Goal: Transaction & Acquisition: Obtain resource

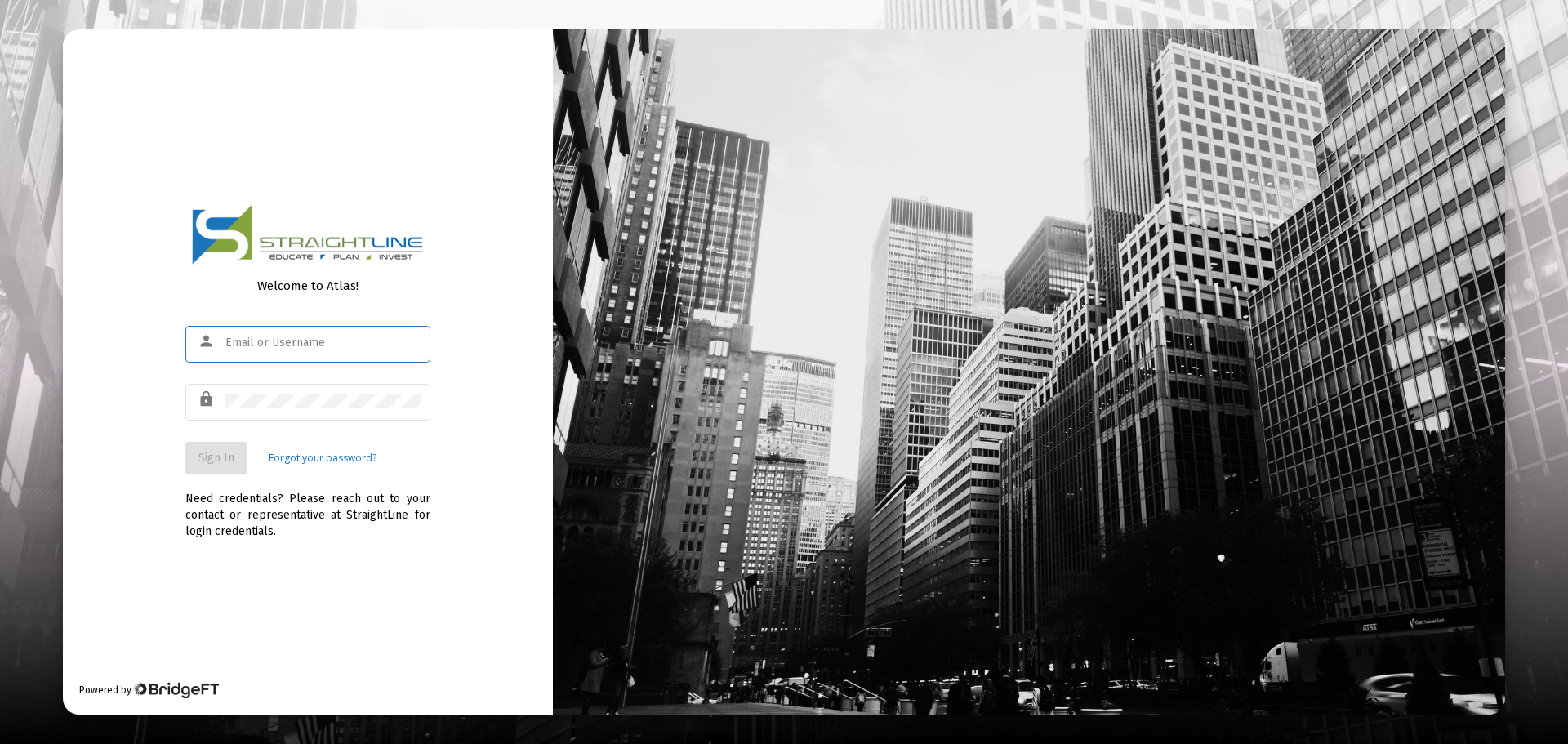
type input "[PERSON_NAME][EMAIL_ADDRESS][DOMAIN_NAME]"
click at [218, 453] on span "Sign In" at bounding box center [216, 457] width 35 height 13
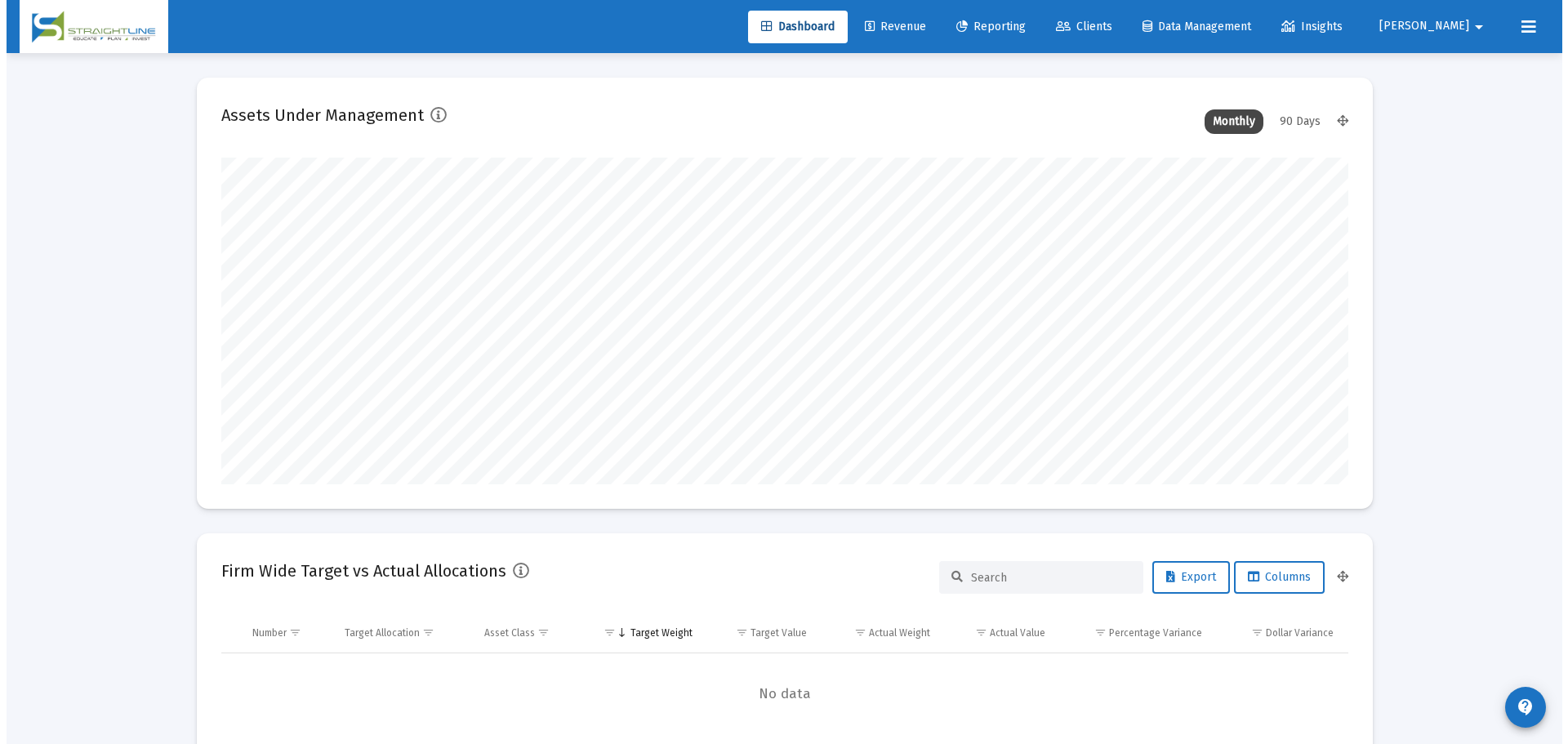
scroll to position [327, 607]
click at [1019, 25] on span "Reporting" at bounding box center [985, 26] width 69 height 13
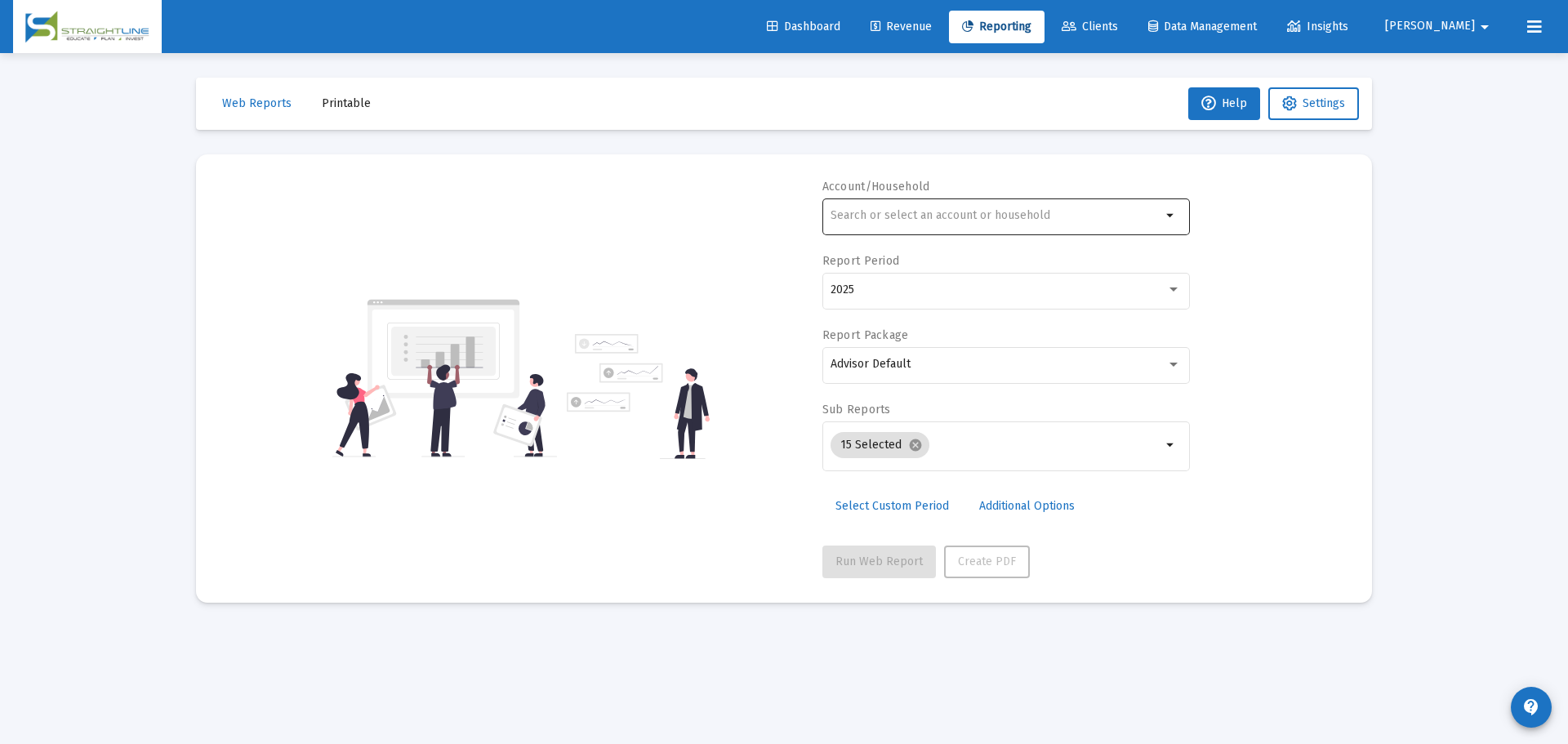
click at [879, 212] on input "text" at bounding box center [995, 216] width 331 height 13
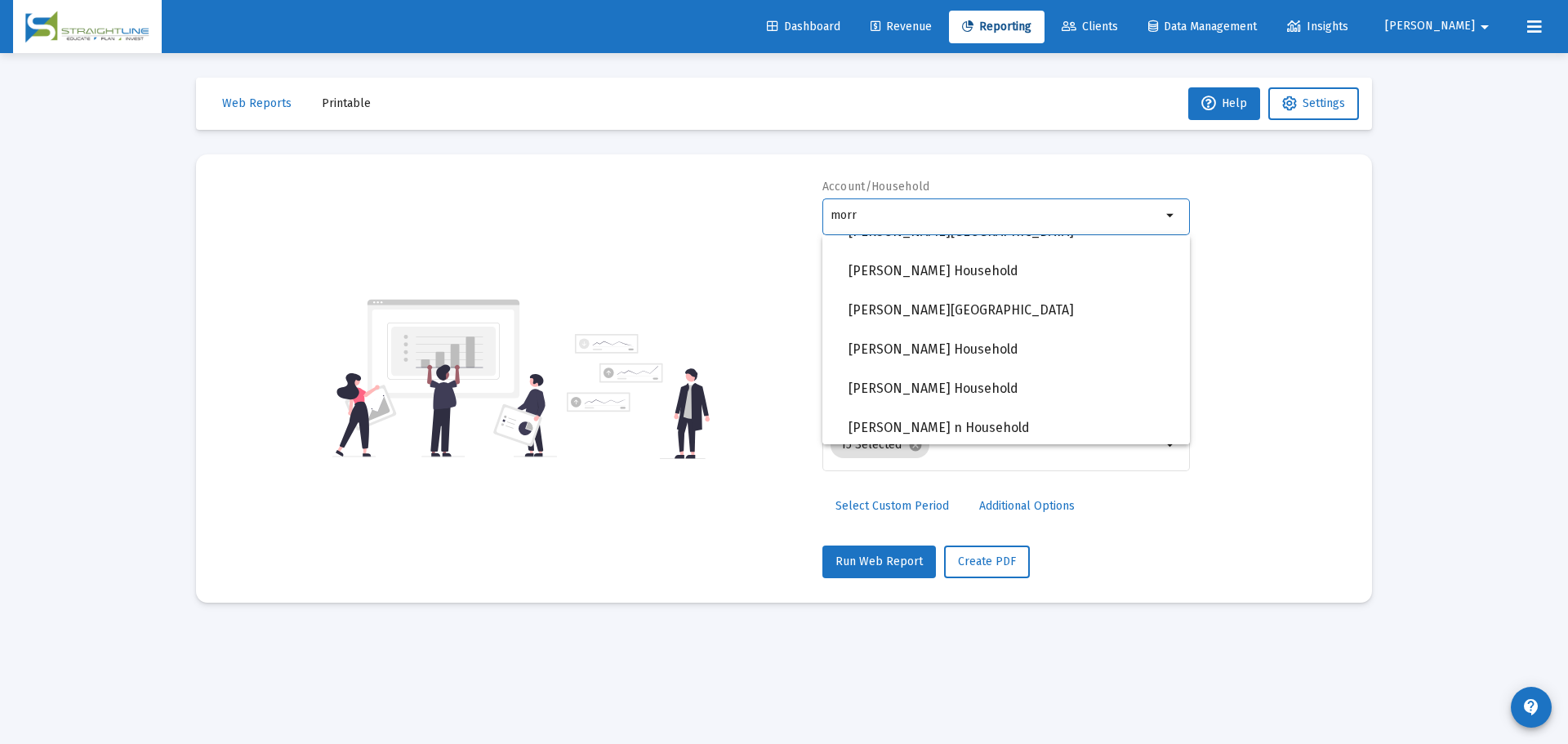
scroll to position [1144, 0]
click at [982, 310] on span "[PERSON_NAME][GEOGRAPHIC_DATA]" at bounding box center [1013, 314] width 328 height 39
type input "[PERSON_NAME][GEOGRAPHIC_DATA]"
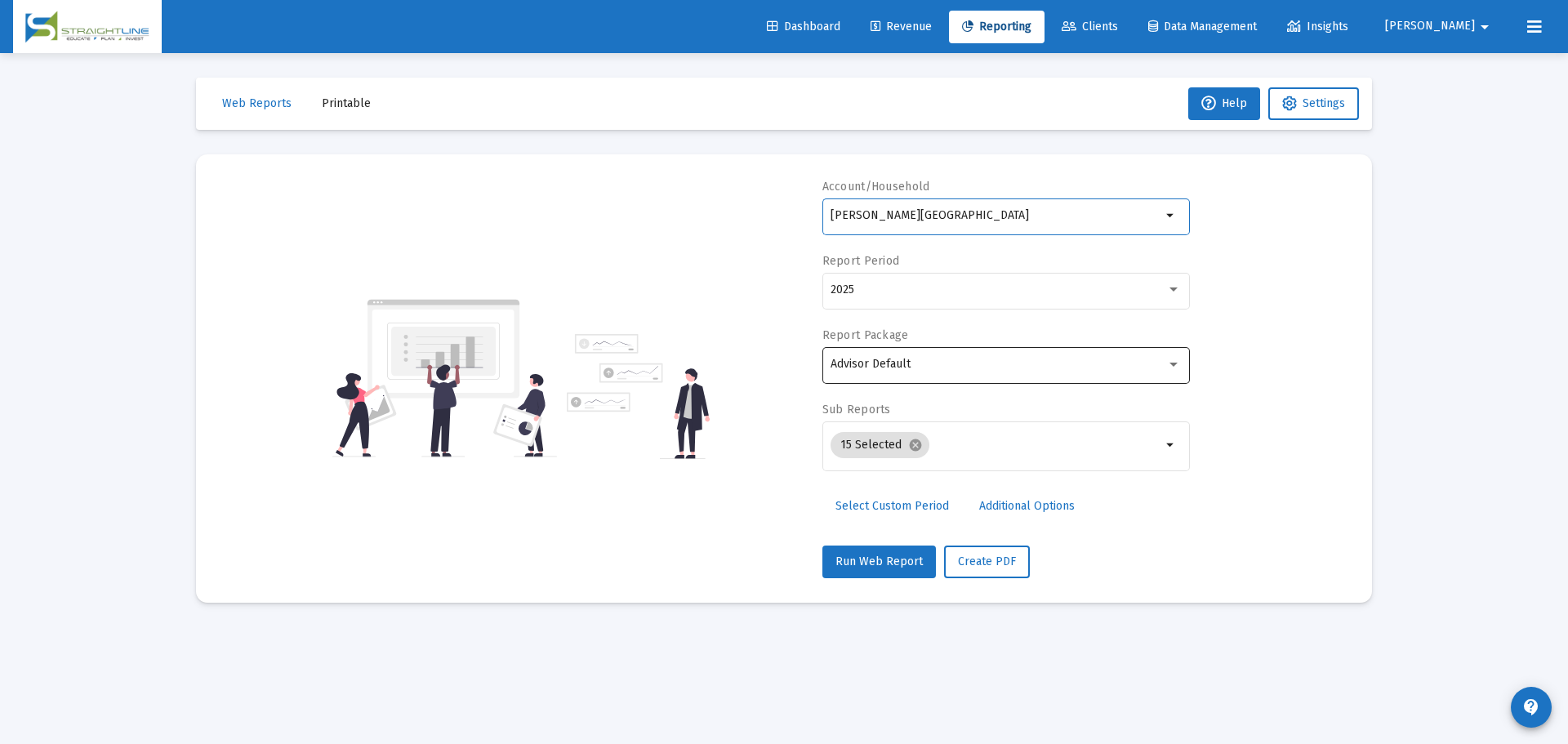
click at [919, 361] on div "Advisor Default" at bounding box center [998, 364] width 336 height 13
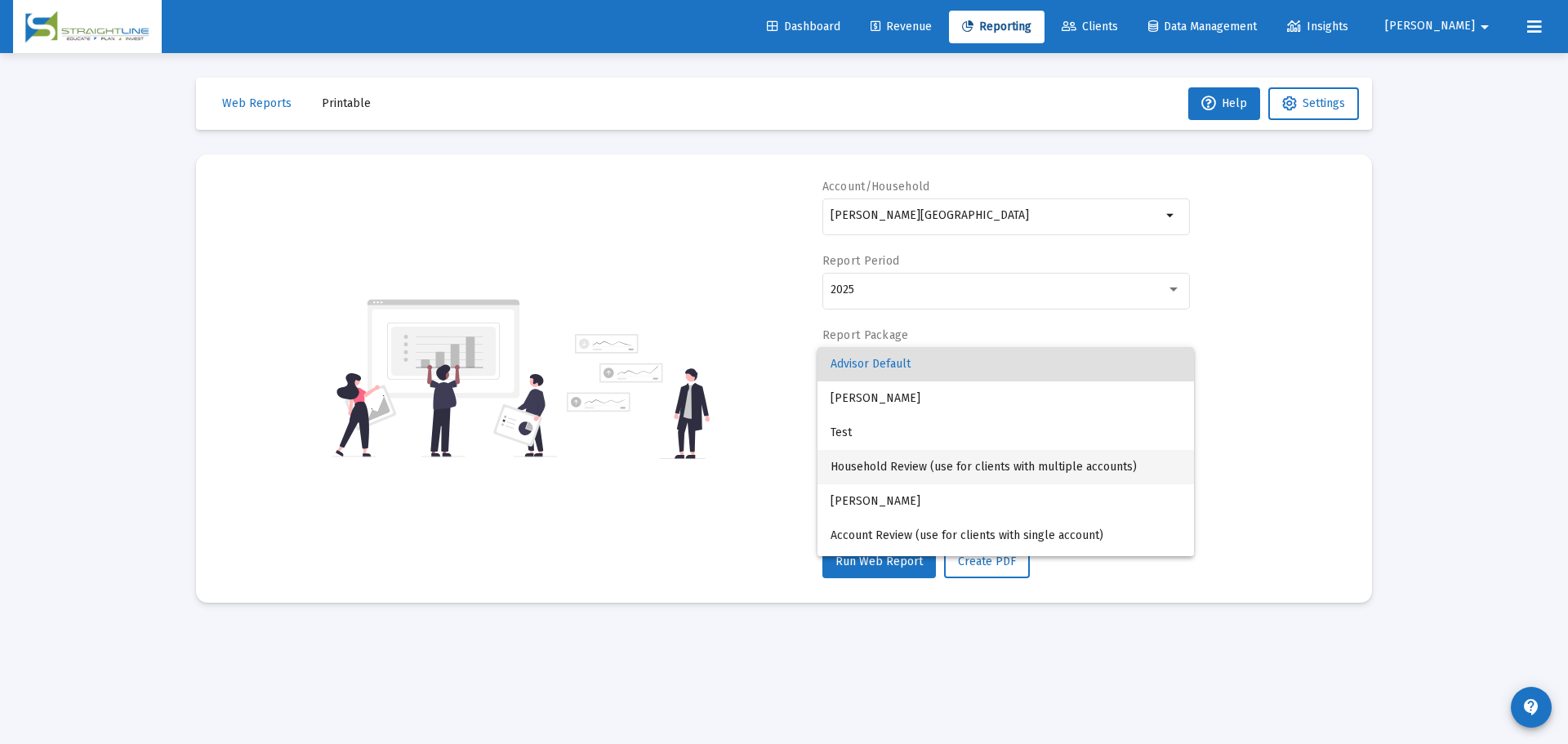
click at [921, 460] on span "Household Review (use for clients with multiple accounts)" at bounding box center [1005, 467] width 350 height 35
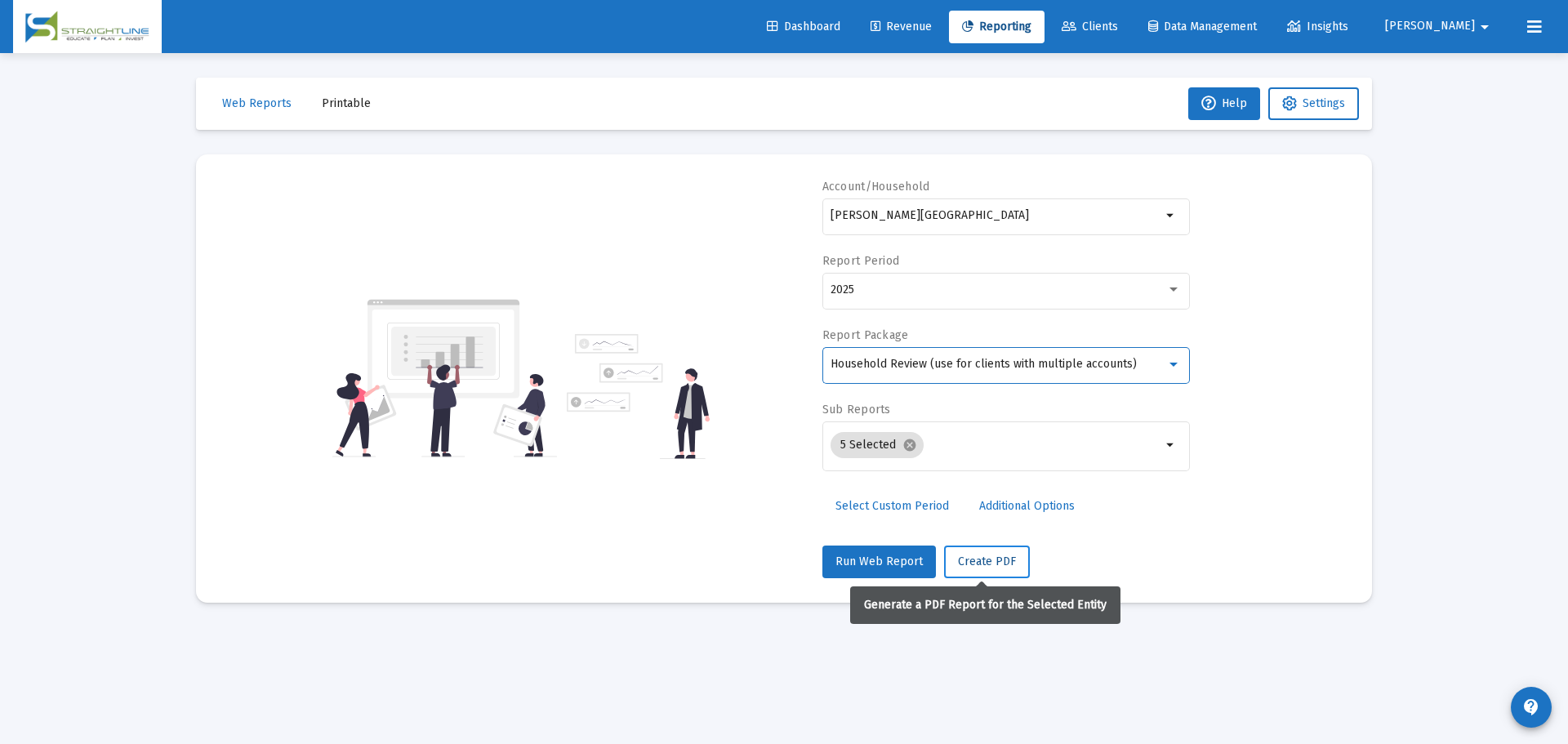
click at [995, 567] on span "Create PDF" at bounding box center [987, 561] width 58 height 13
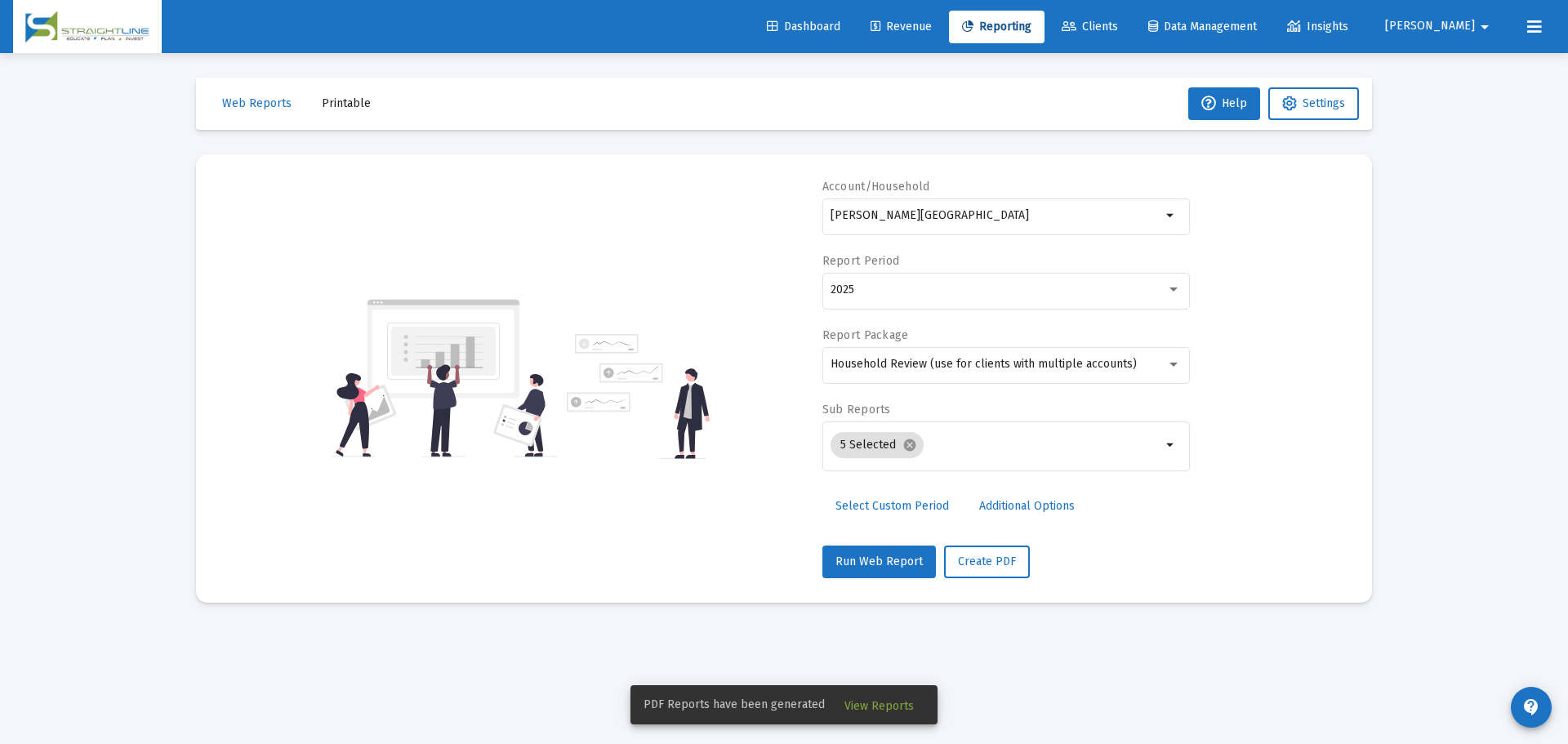
click at [877, 703] on span "View Reports" at bounding box center [879, 706] width 69 height 13
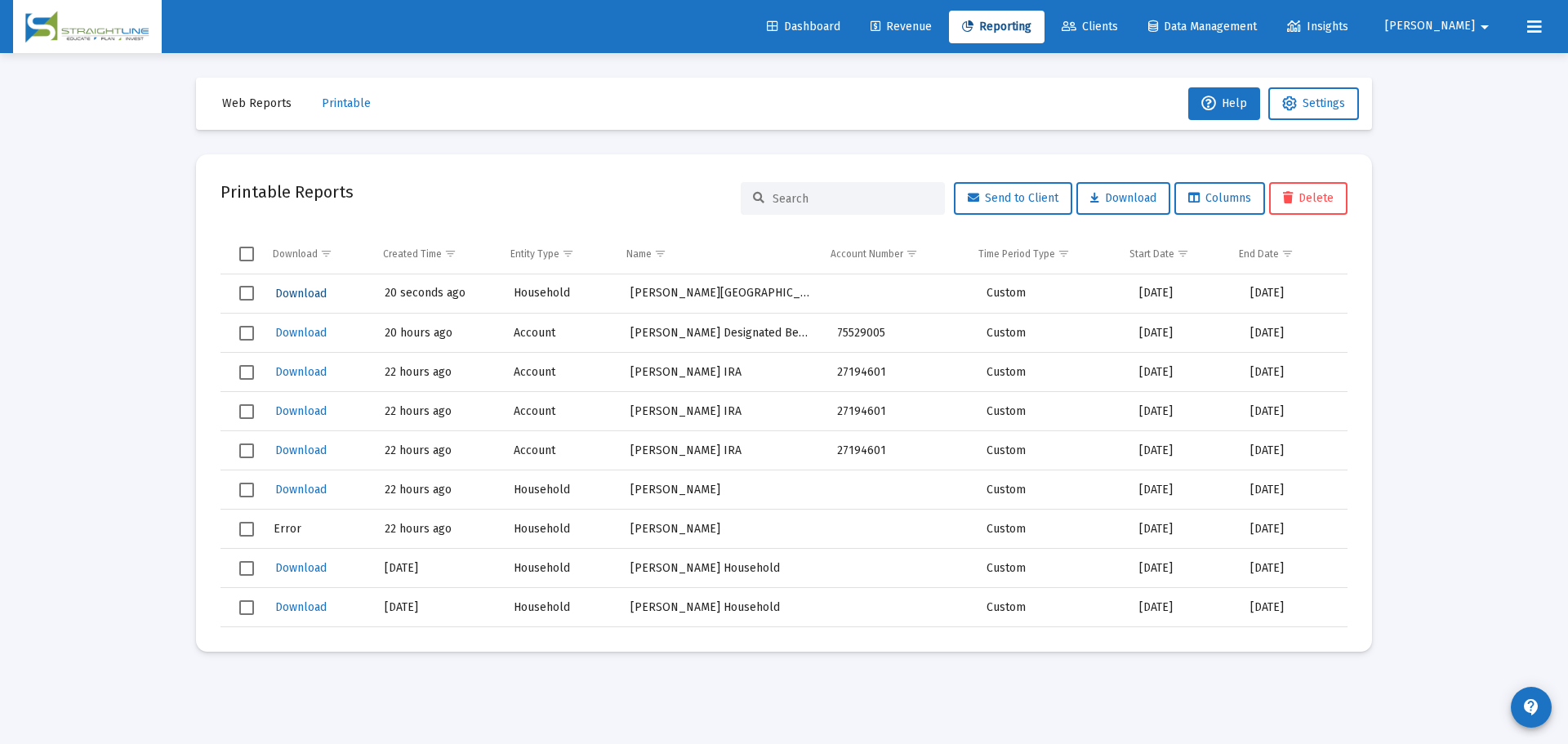
click at [316, 295] on span "Download" at bounding box center [301, 293] width 52 height 13
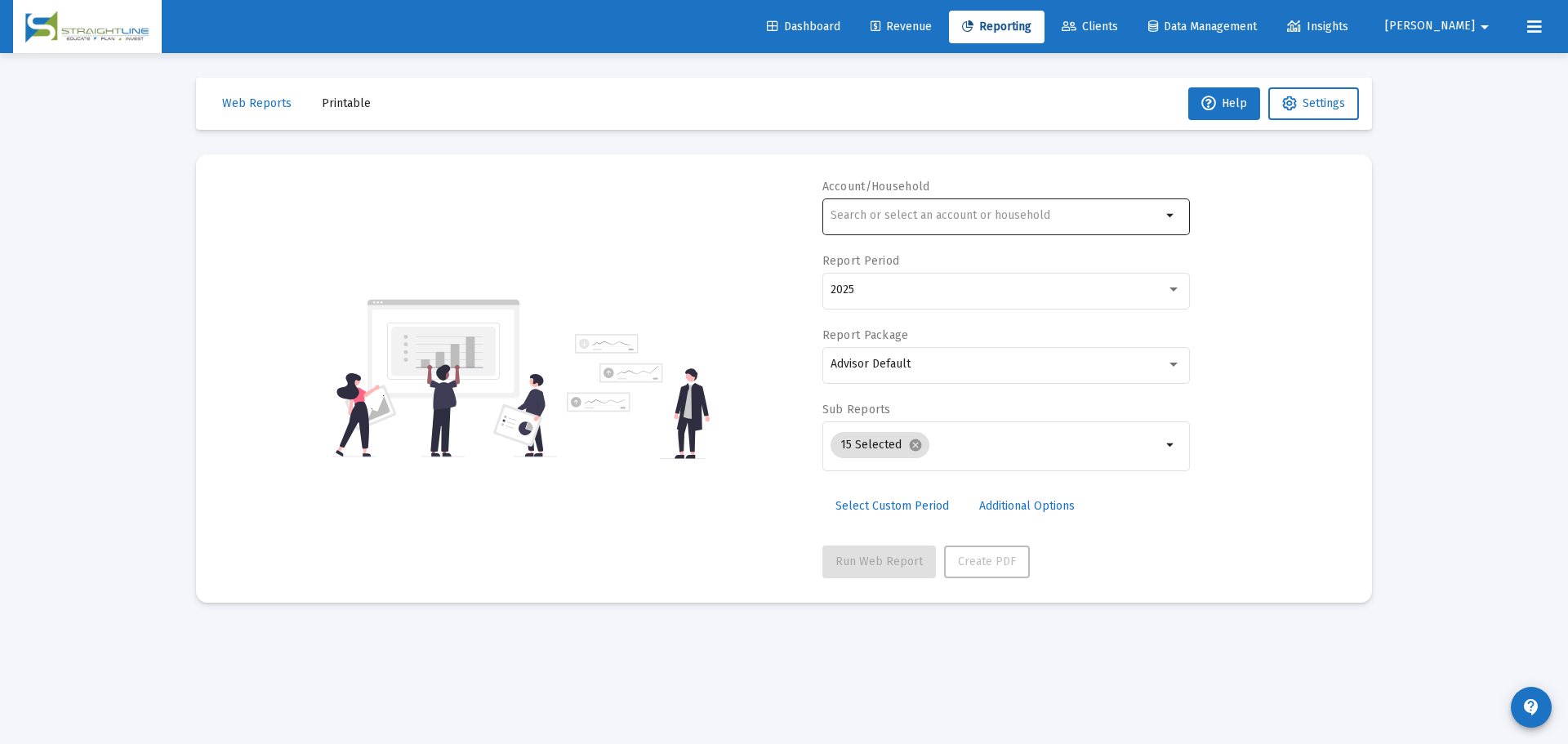
click at [914, 224] on div at bounding box center [995, 216] width 331 height 40
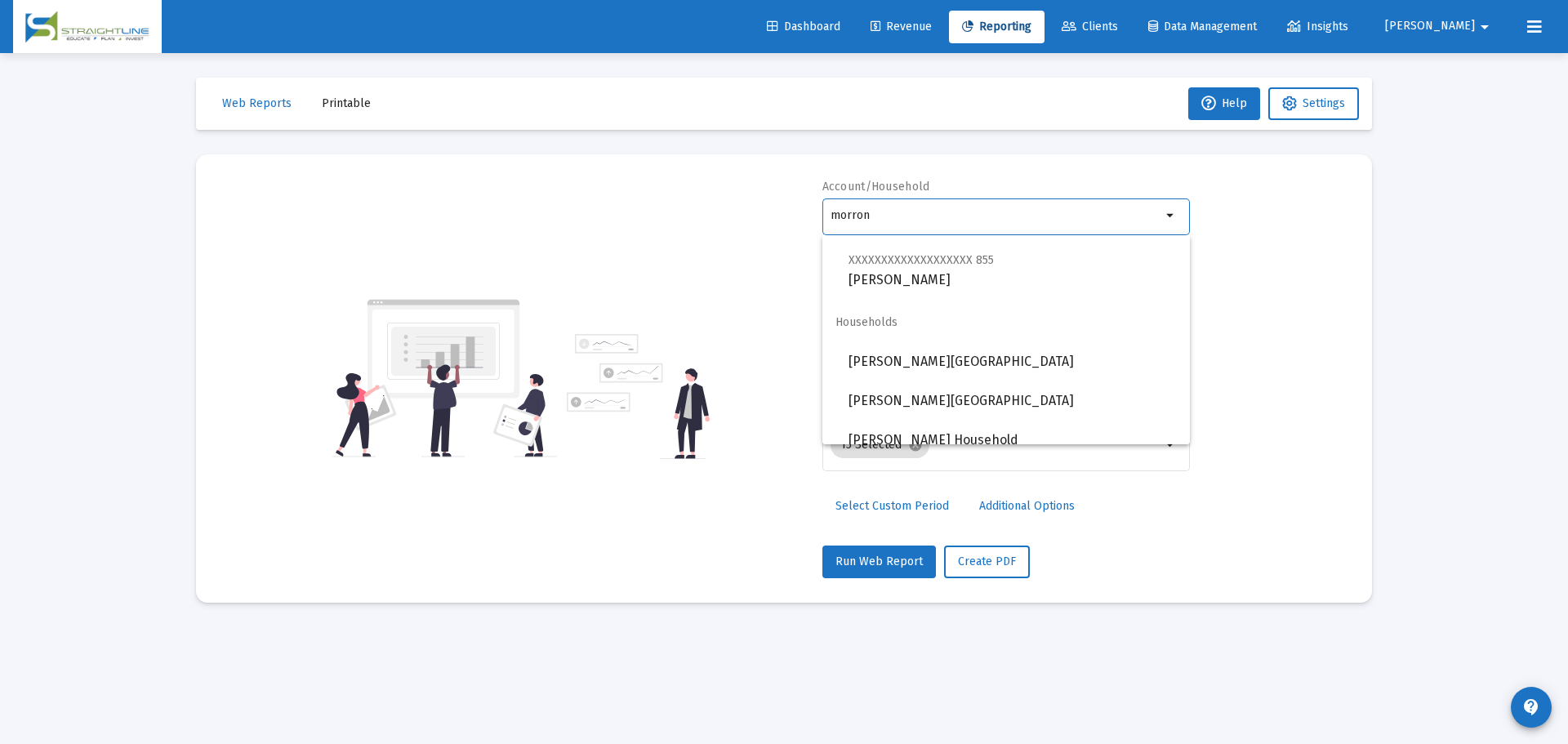
scroll to position [875, 0]
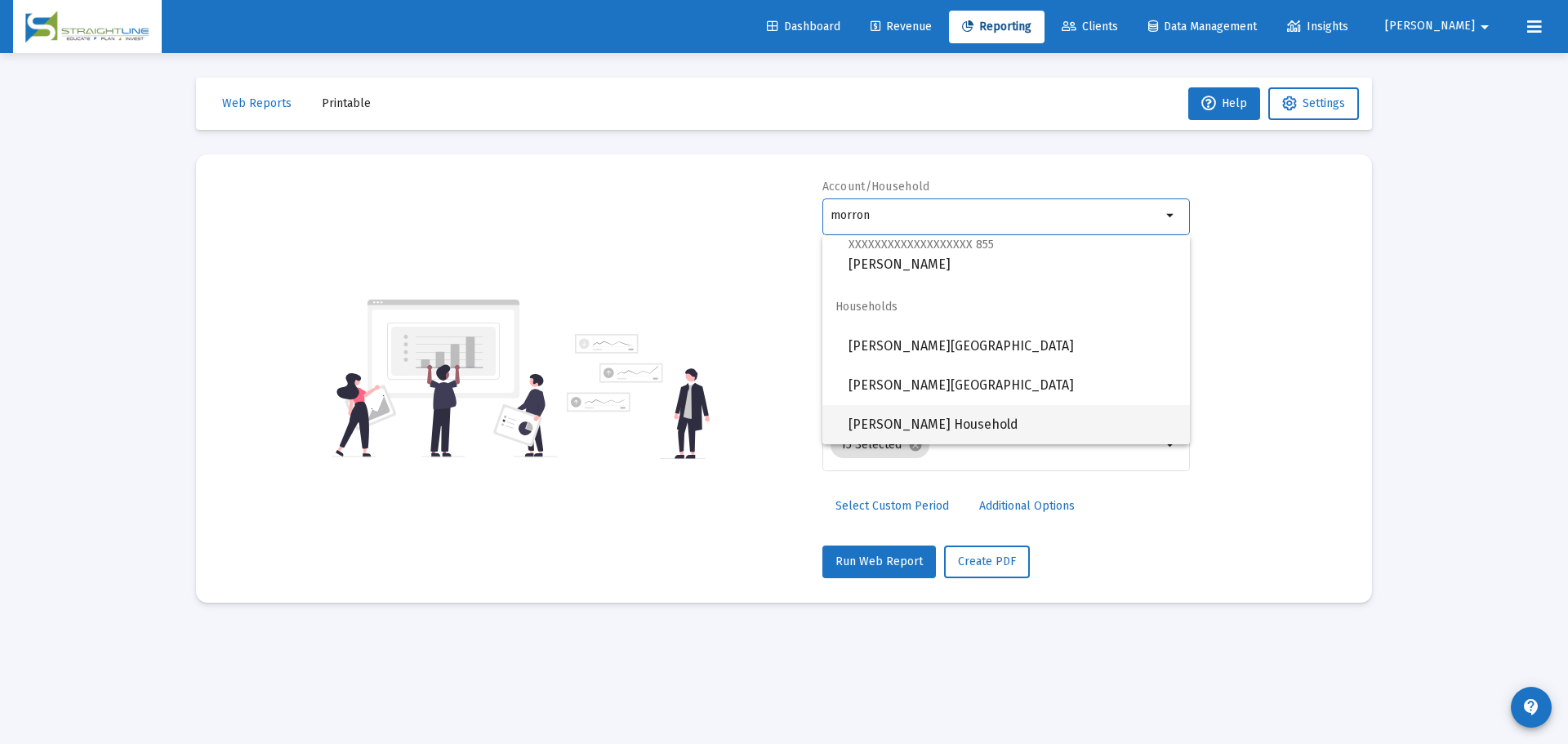
click at [948, 422] on span "[PERSON_NAME] Household" at bounding box center [1013, 425] width 328 height 39
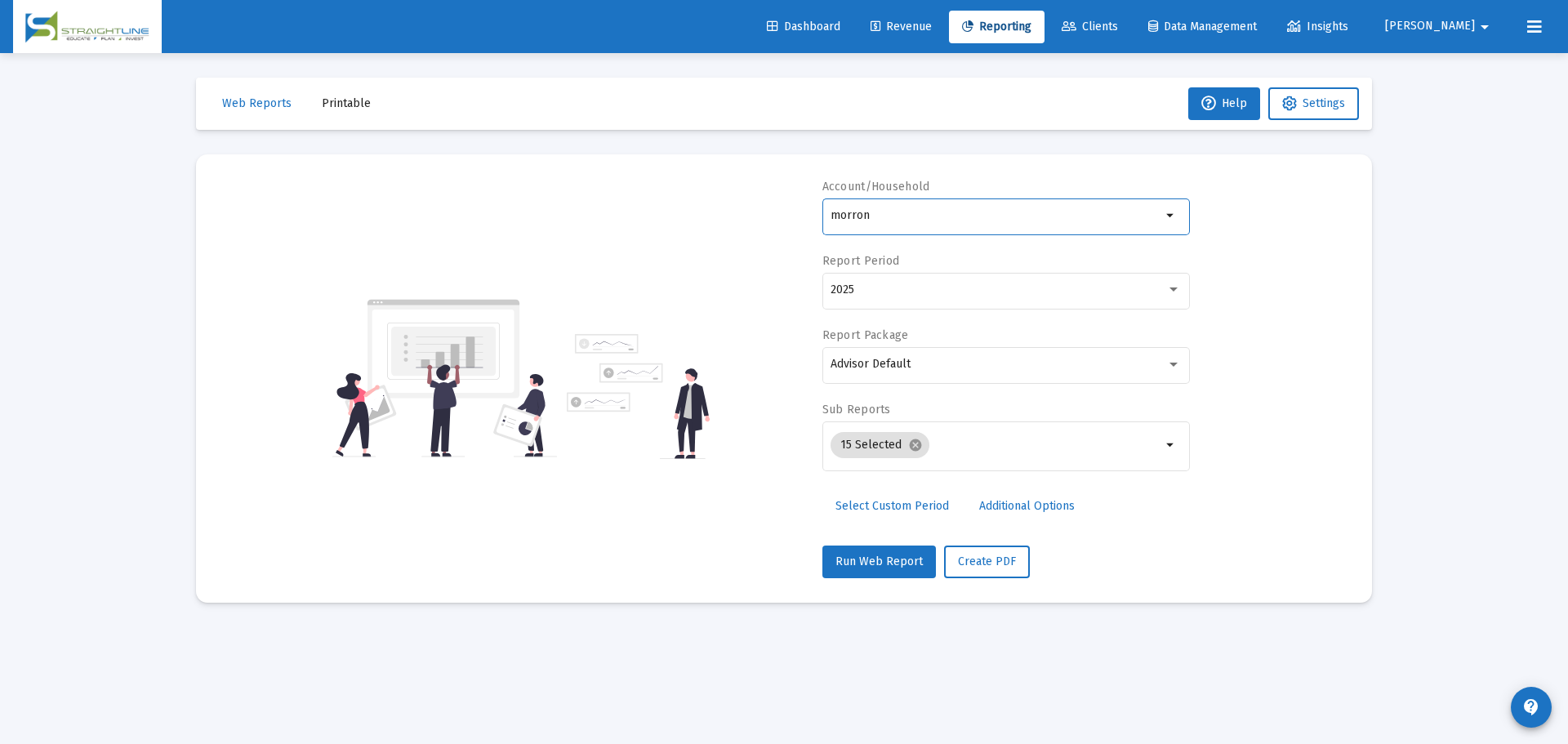
type input "[PERSON_NAME] Household"
click at [969, 435] on div "15 Selected cancel" at bounding box center [996, 445] width 338 height 33
click at [993, 461] on div "15 Selected cancel" at bounding box center [996, 445] width 338 height 33
click at [1227, 452] on div "Account/Household [GEOGRAPHIC_DATA][PERSON_NAME] Household arrow_drop_down Repo…" at bounding box center [784, 379] width 1128 height 400
click at [1161, 362] on div "Advisor Default" at bounding box center [998, 364] width 336 height 13
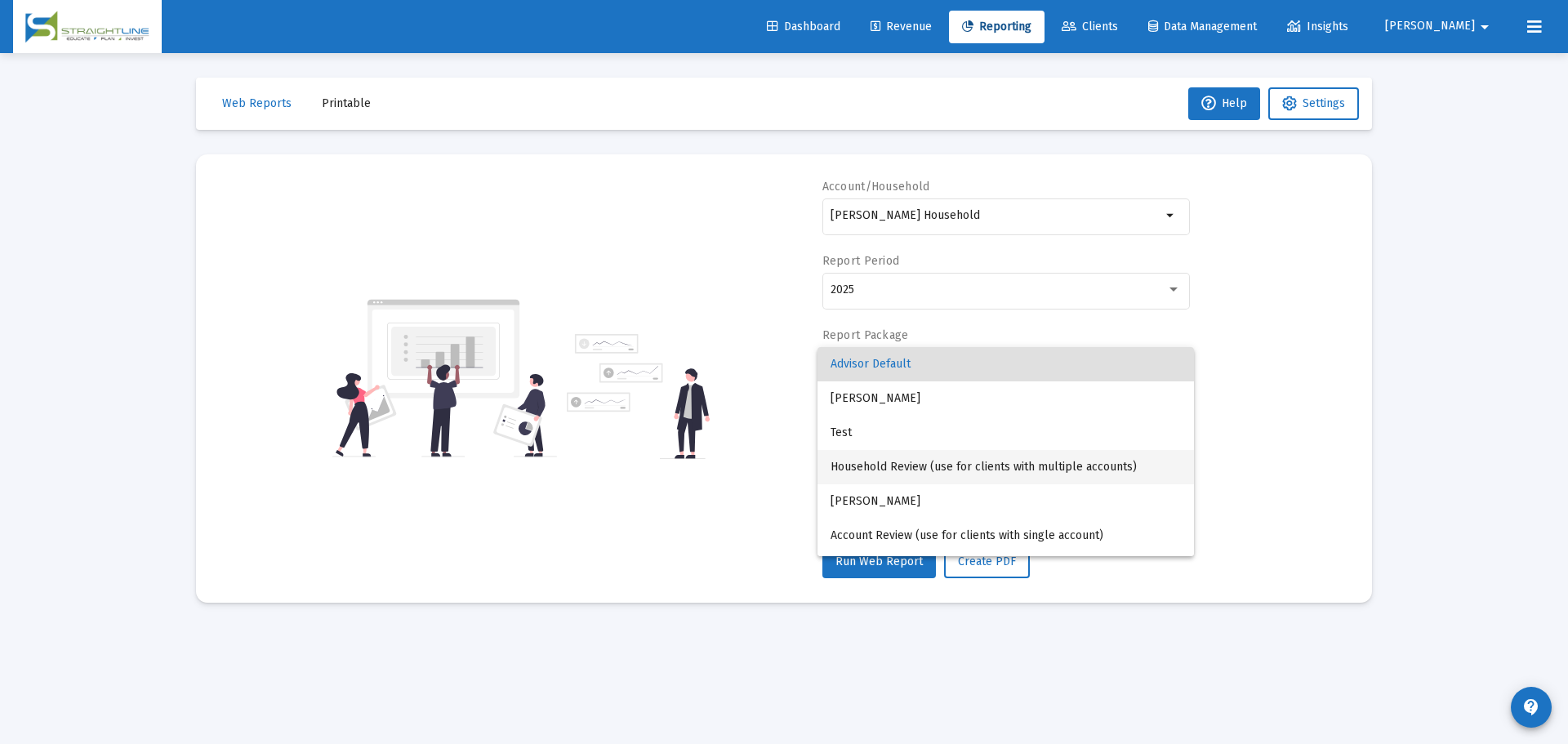
click at [1098, 463] on span "Household Review (use for clients with multiple accounts)" at bounding box center [1005, 467] width 350 height 35
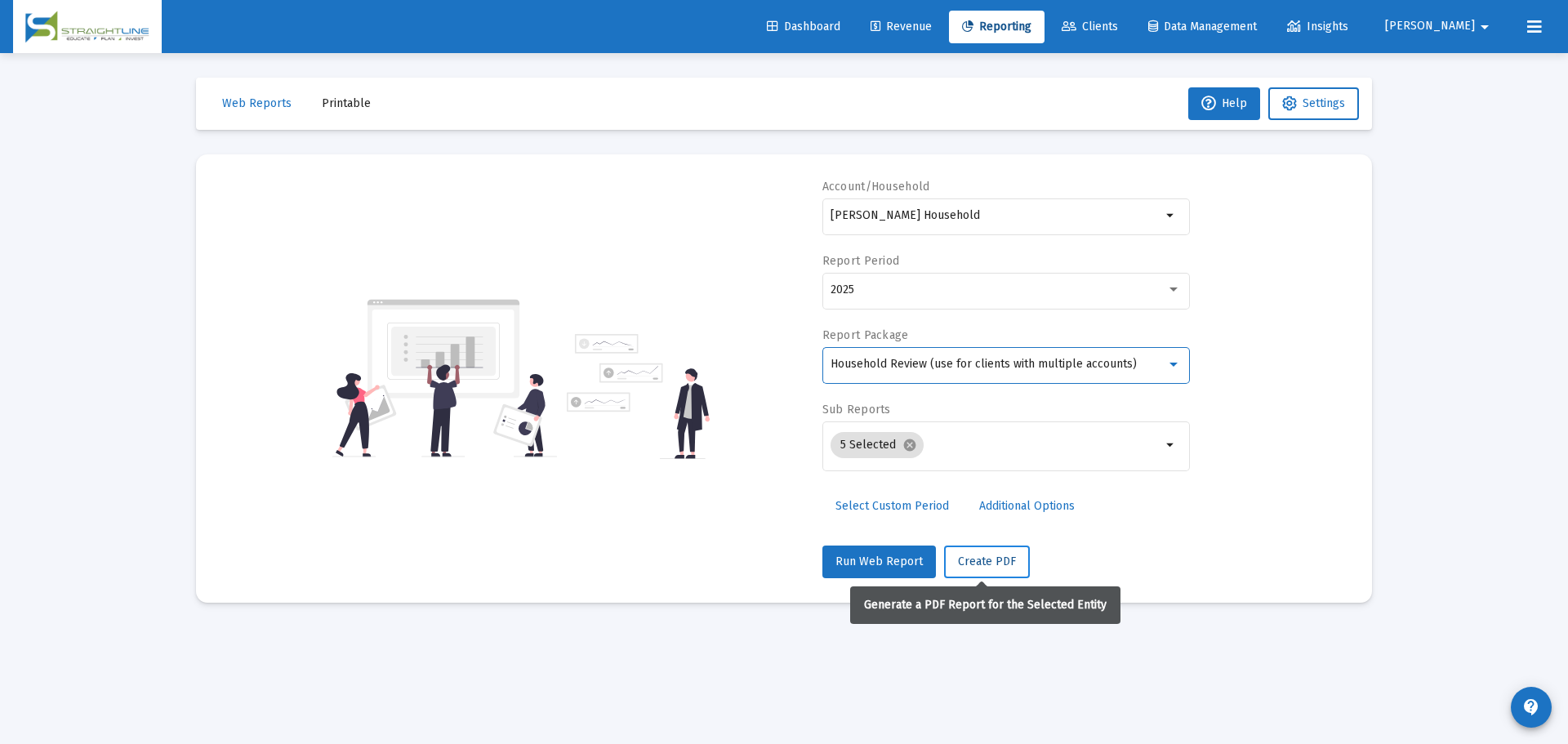
click at [983, 559] on span "Create PDF" at bounding box center [987, 561] width 58 height 13
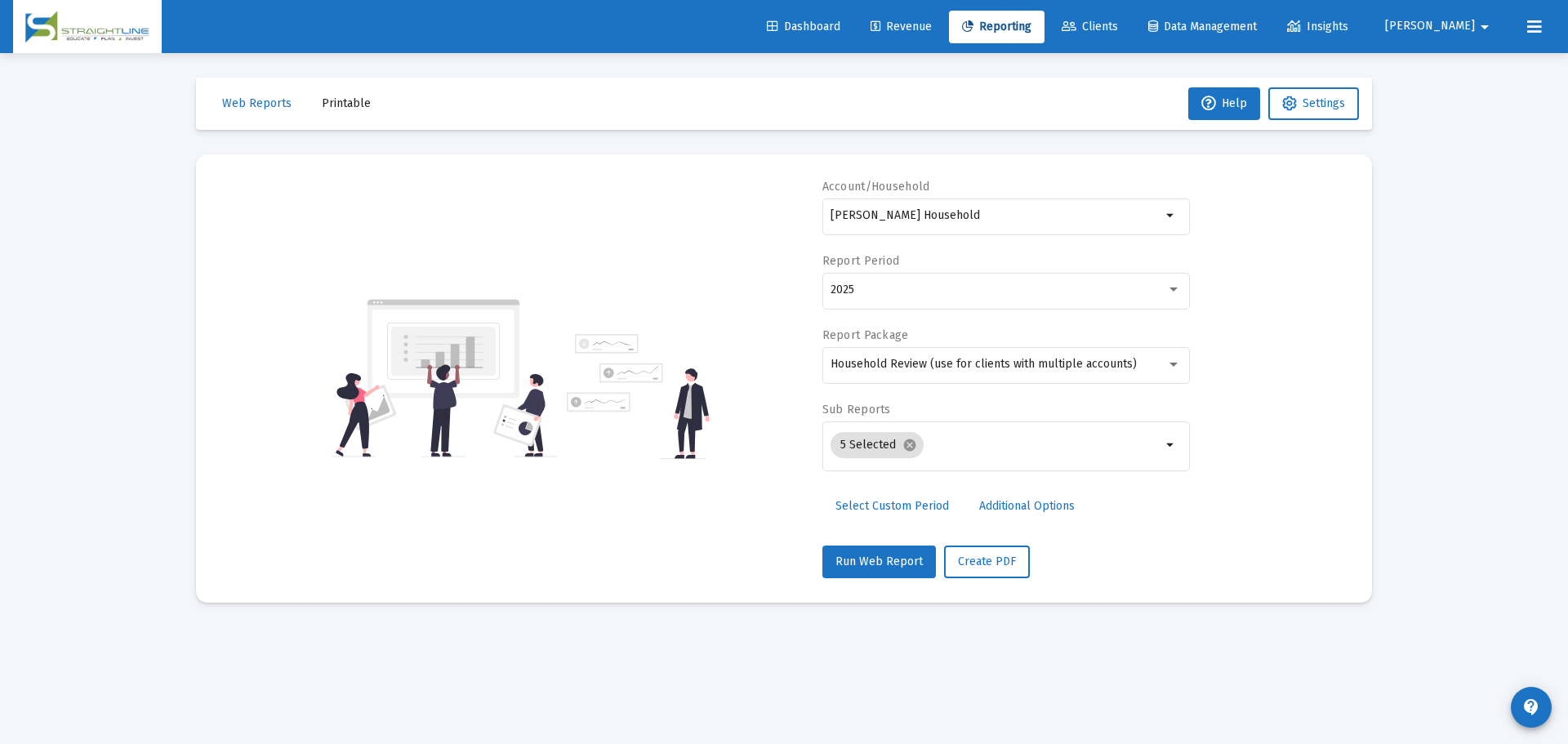
click at [336, 95] on button "Printable" at bounding box center [346, 104] width 75 height 33
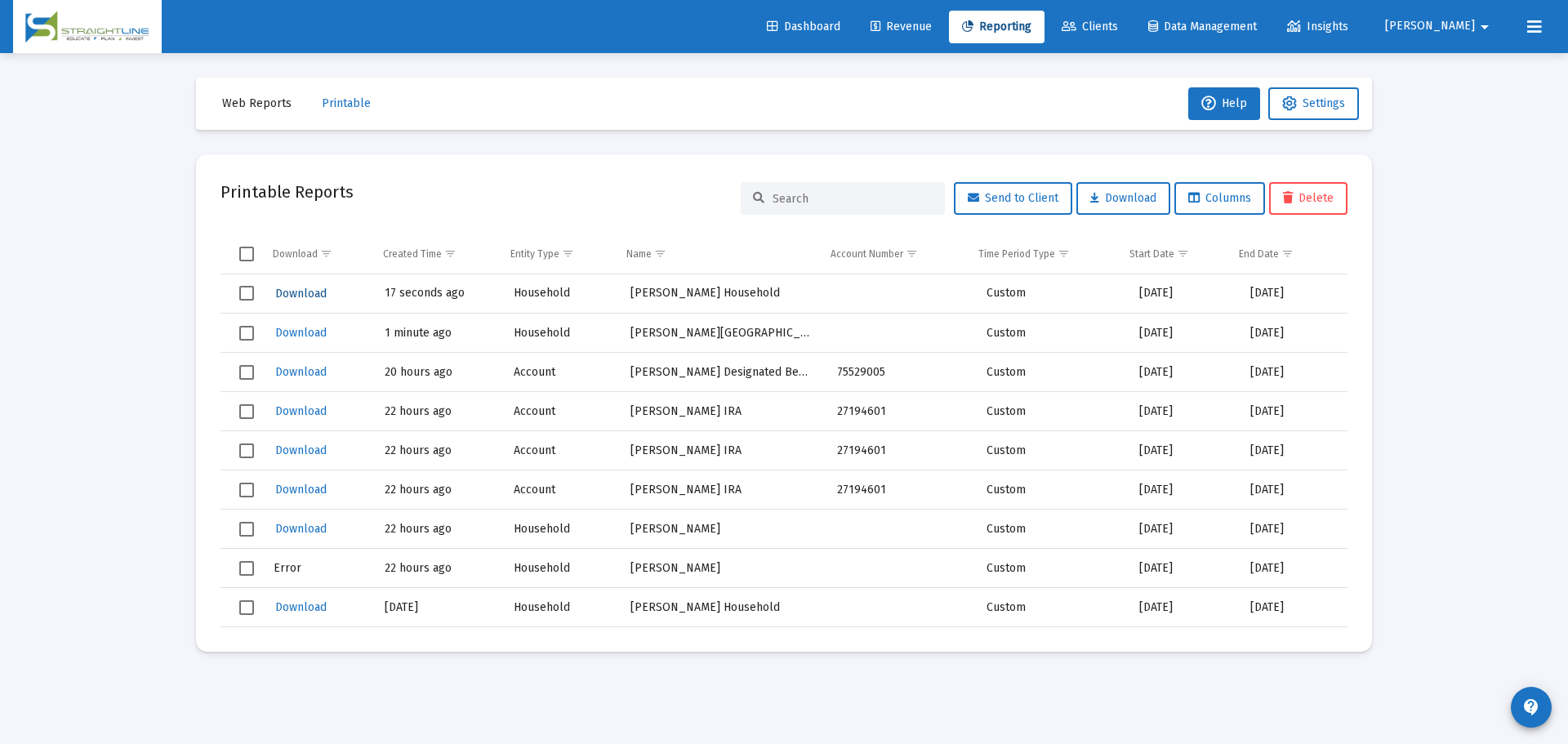
click at [283, 290] on span "Download" at bounding box center [301, 293] width 52 height 13
click at [292, 290] on span "Download" at bounding box center [301, 293] width 52 height 13
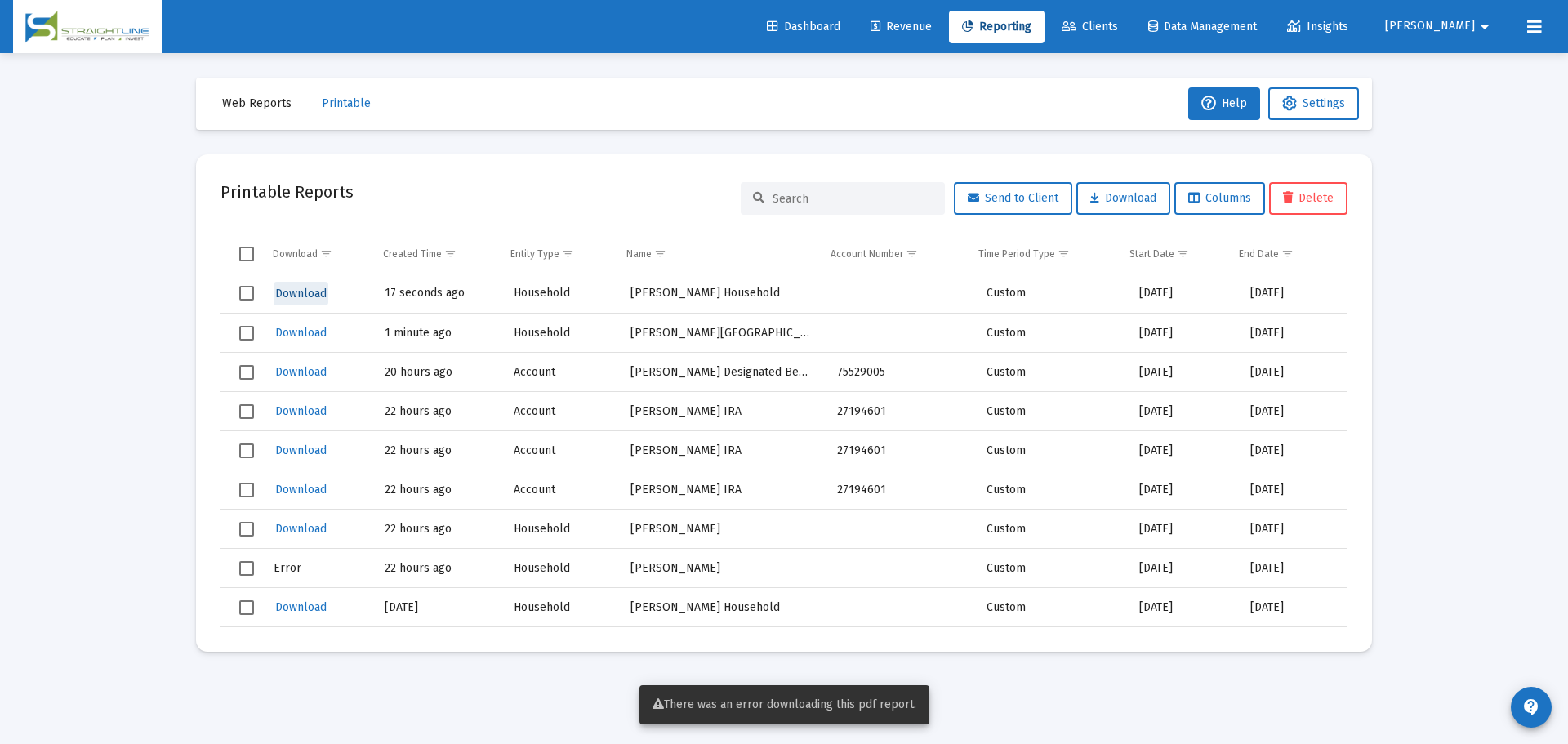
click at [290, 288] on span "Download" at bounding box center [301, 293] width 52 height 13
click at [1032, 31] on span "Reporting" at bounding box center [996, 26] width 69 height 13
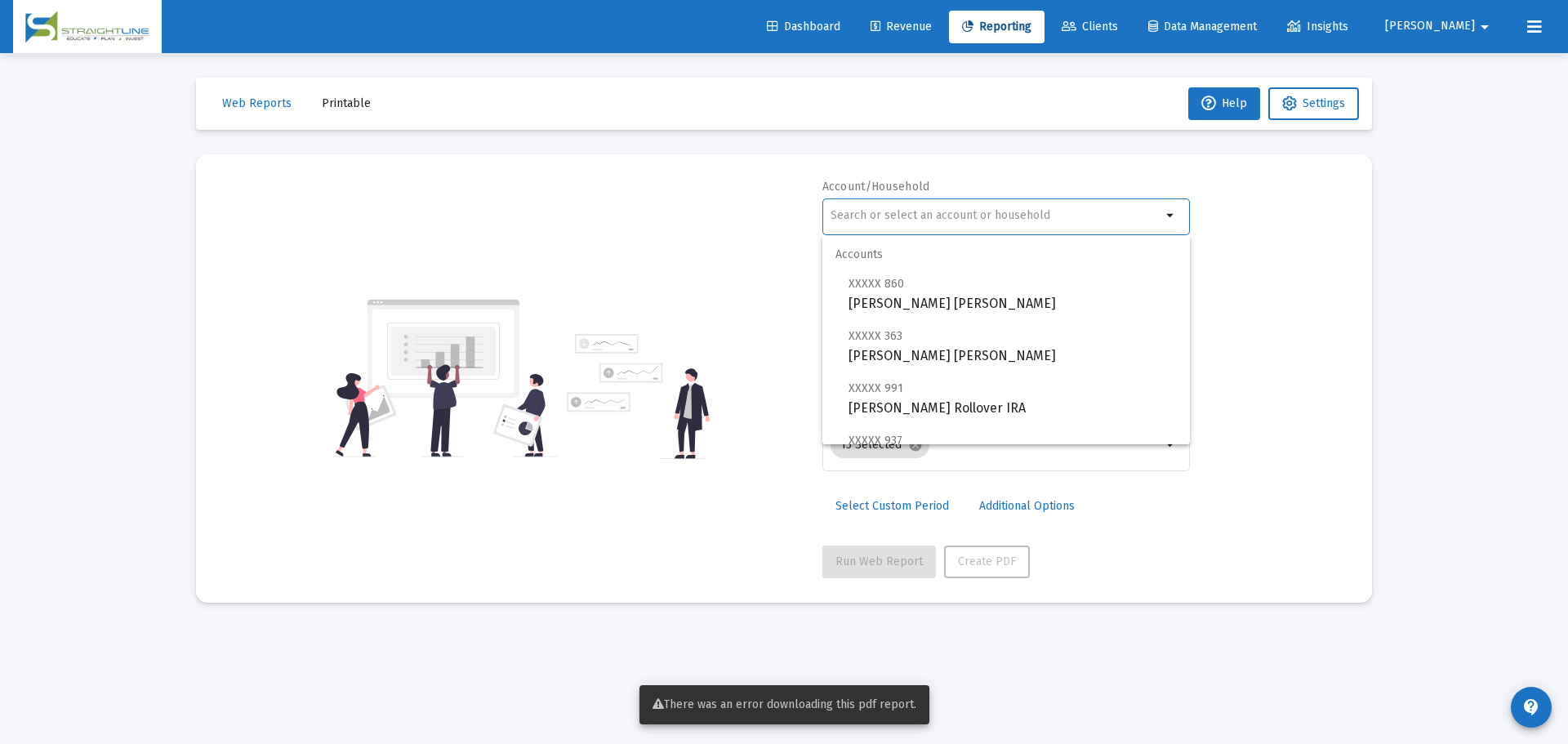
click at [912, 216] on input "text" at bounding box center [995, 216] width 331 height 13
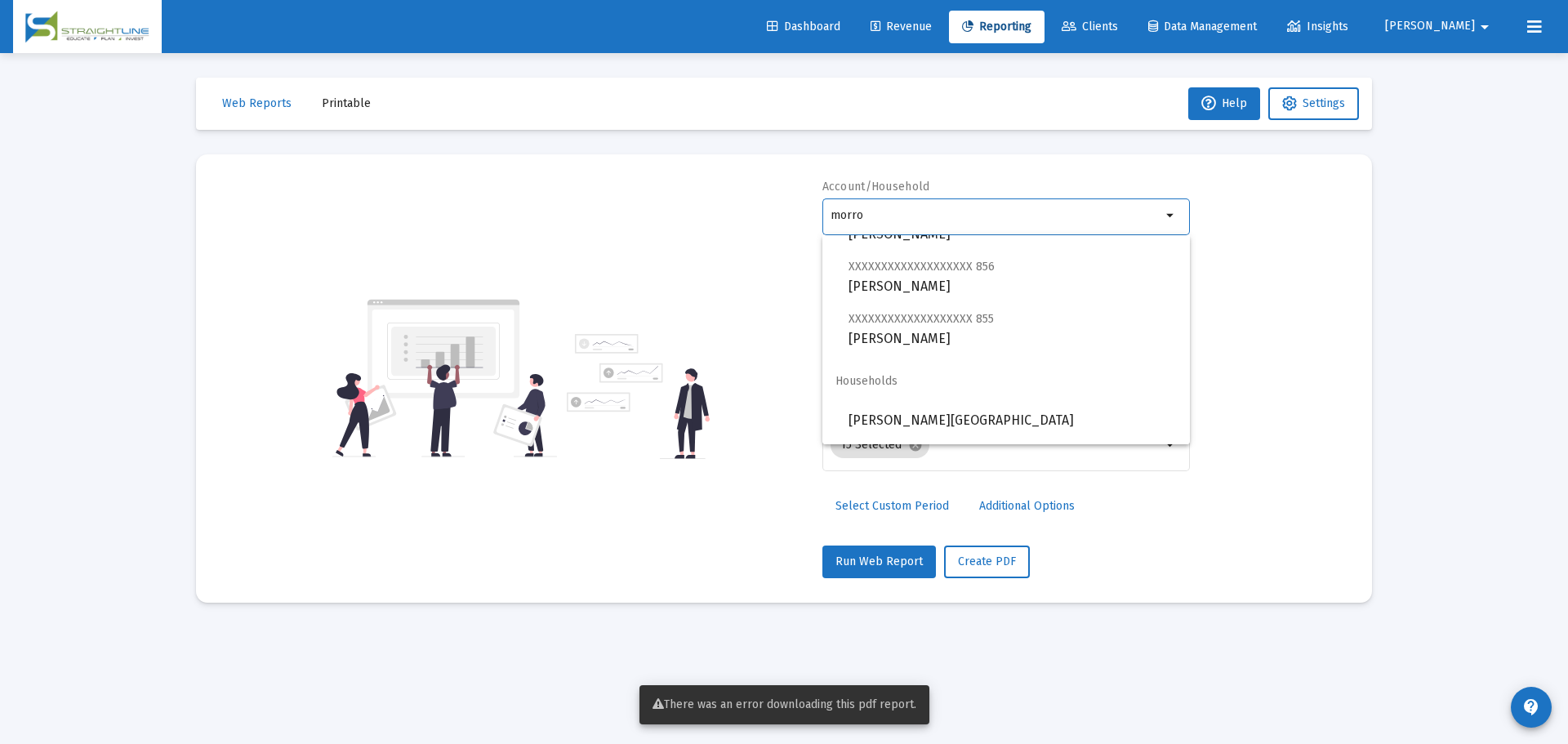
scroll to position [875, 0]
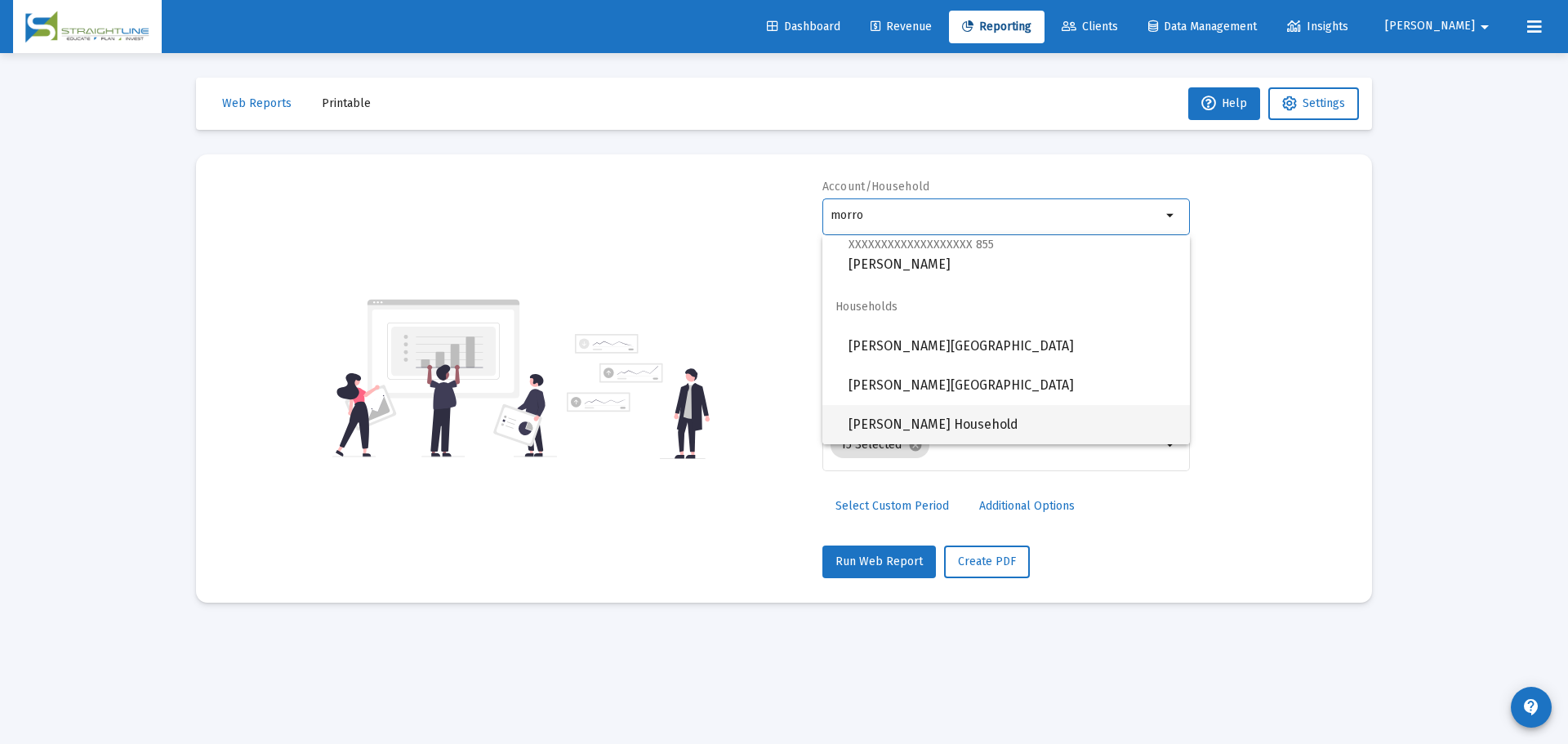
click at [979, 416] on span "[PERSON_NAME] Household" at bounding box center [1013, 425] width 328 height 39
type input "[PERSON_NAME] Household"
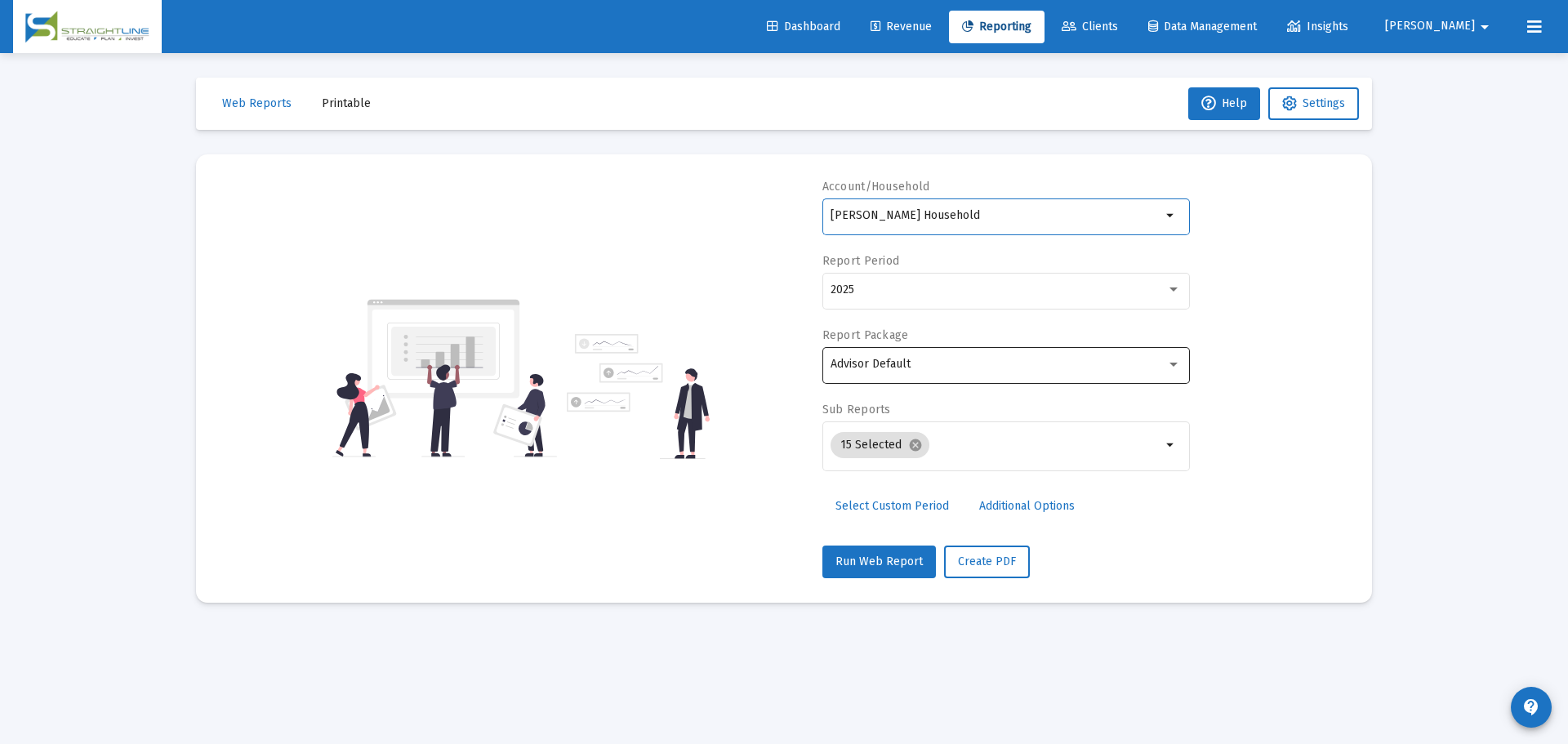
click at [890, 360] on span "Advisor Default" at bounding box center [870, 363] width 80 height 13
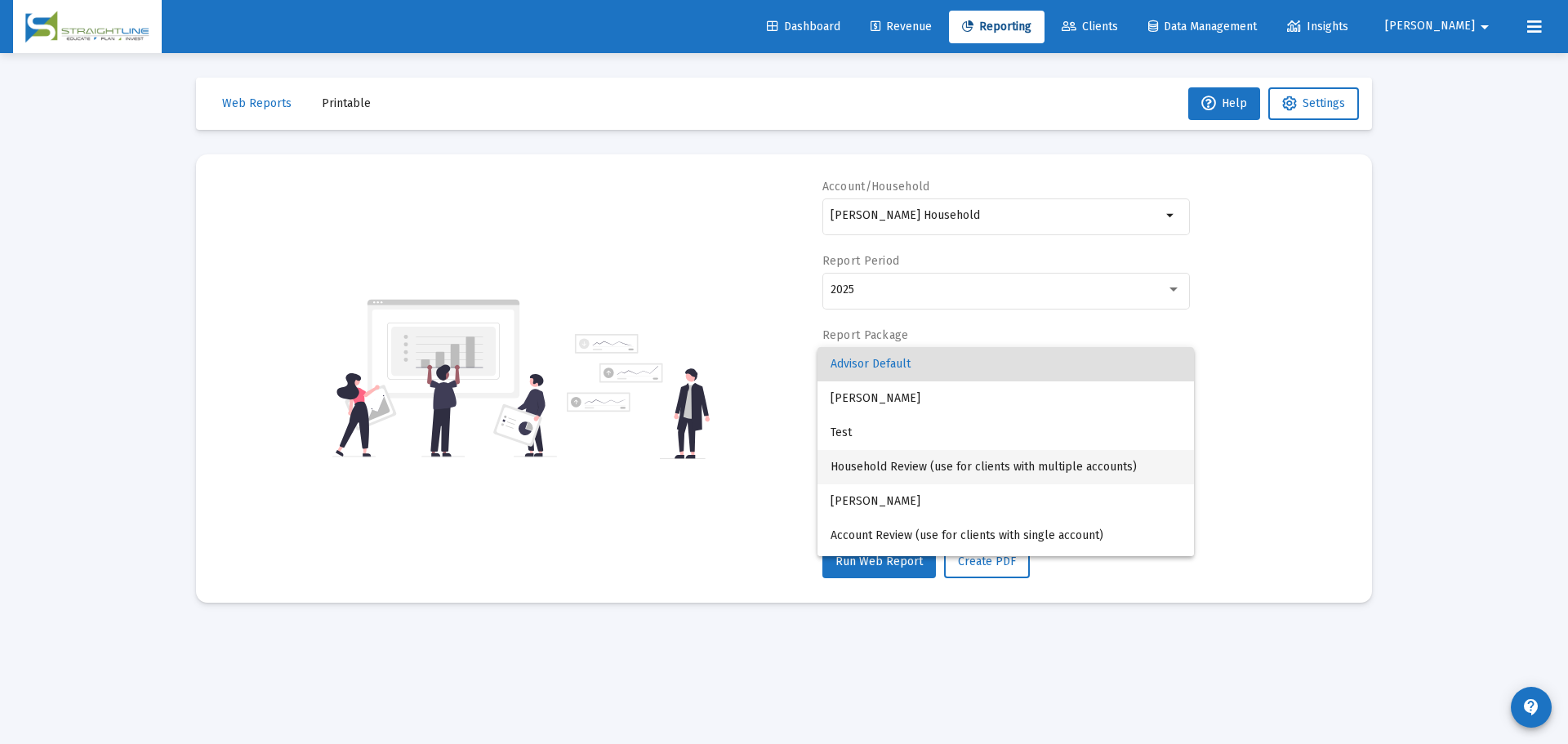
click at [940, 465] on span "Household Review (use for clients with multiple accounts)" at bounding box center [1005, 467] width 350 height 35
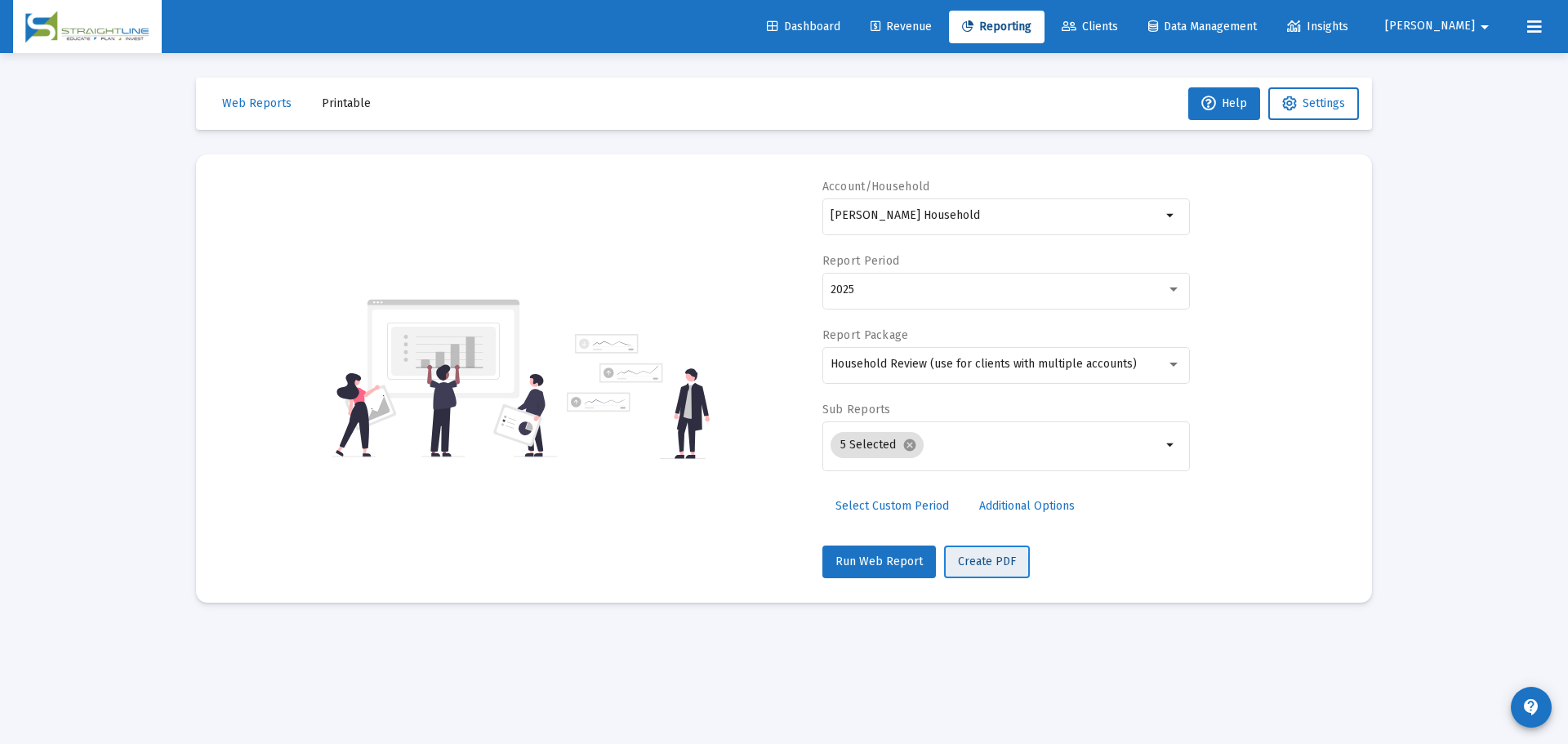
click at [971, 565] on span "Create PDF" at bounding box center [987, 561] width 58 height 13
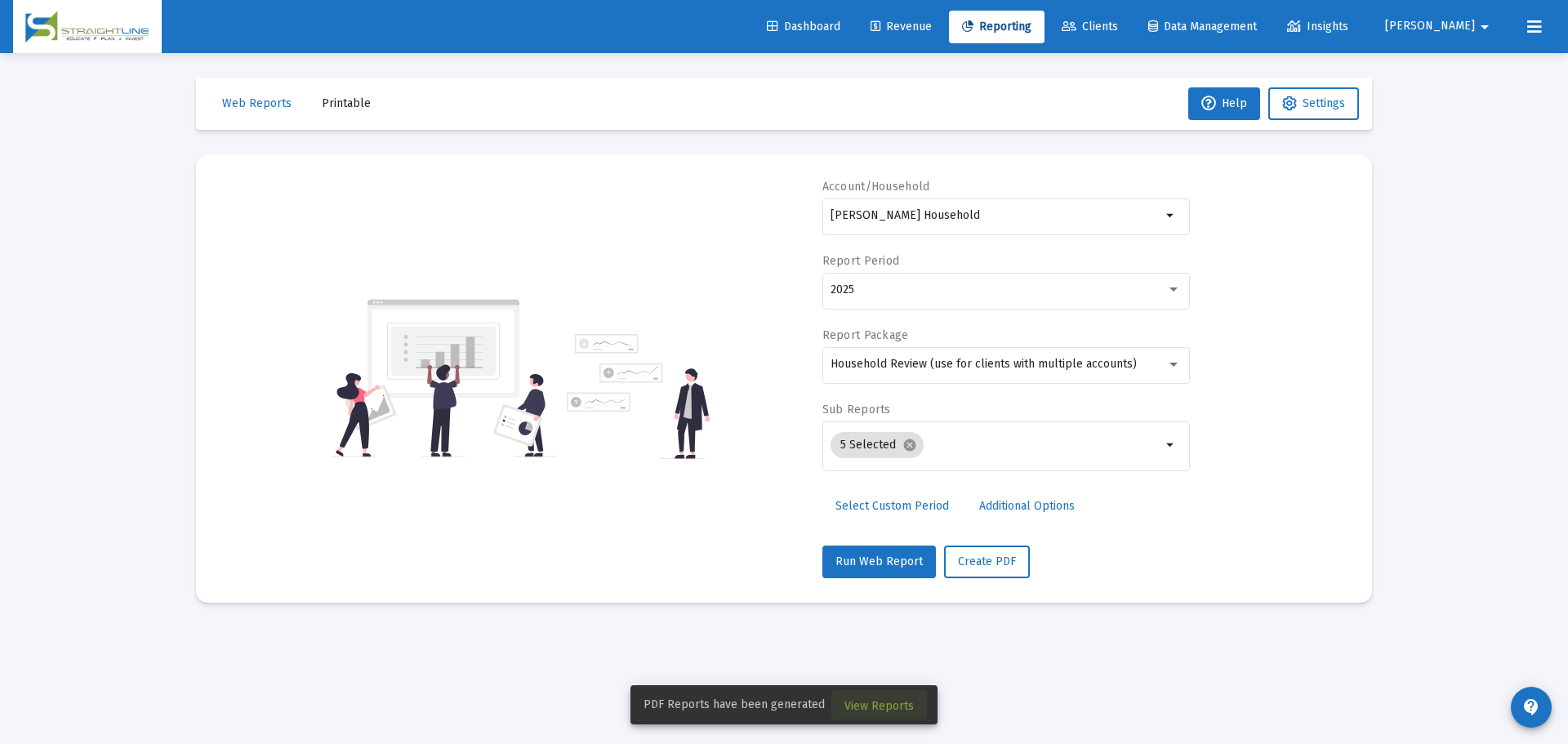
click at [887, 702] on span "View Reports" at bounding box center [879, 706] width 69 height 13
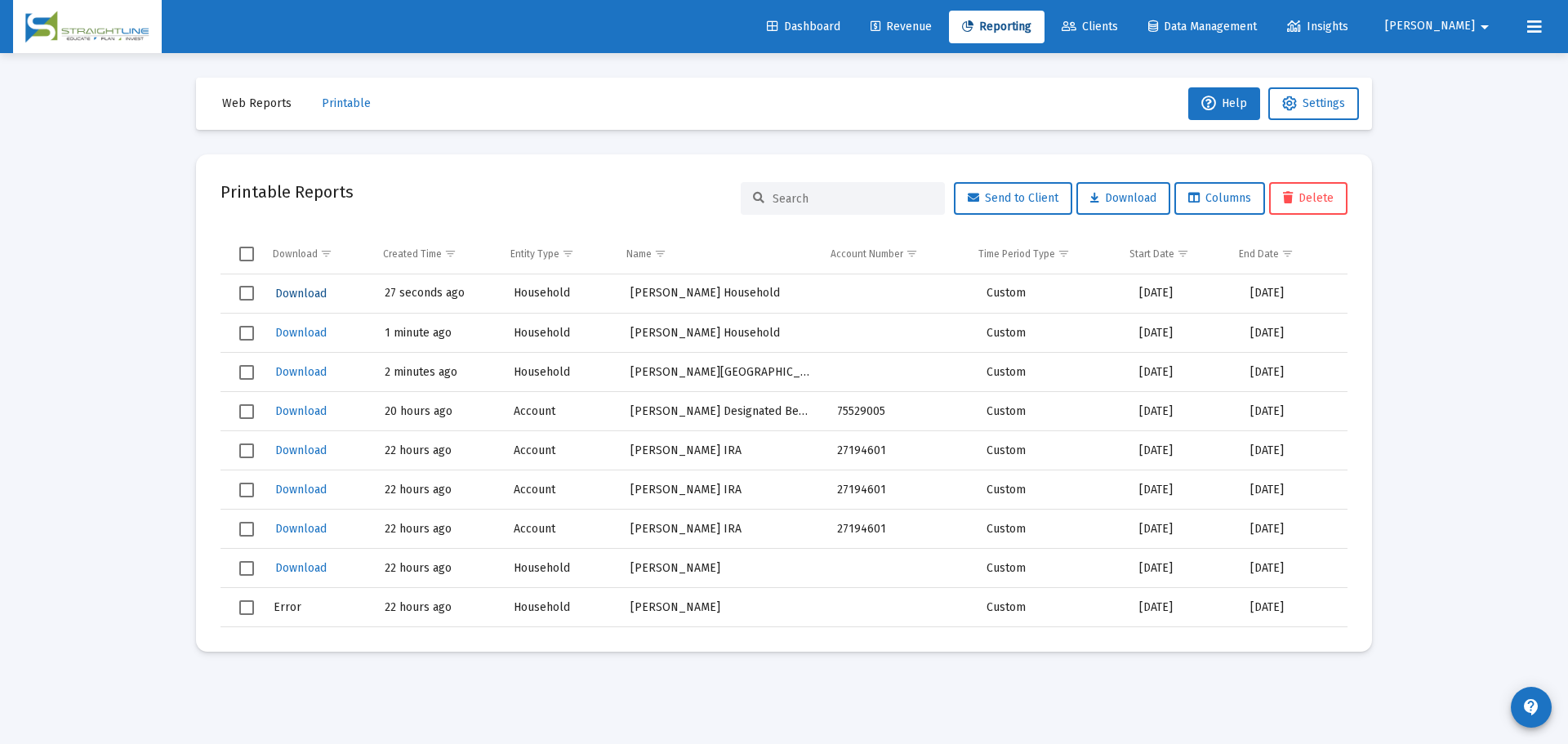
click at [300, 299] on span "Download" at bounding box center [301, 293] width 52 height 13
click at [1044, 18] on link "Reporting" at bounding box center [997, 27] width 96 height 33
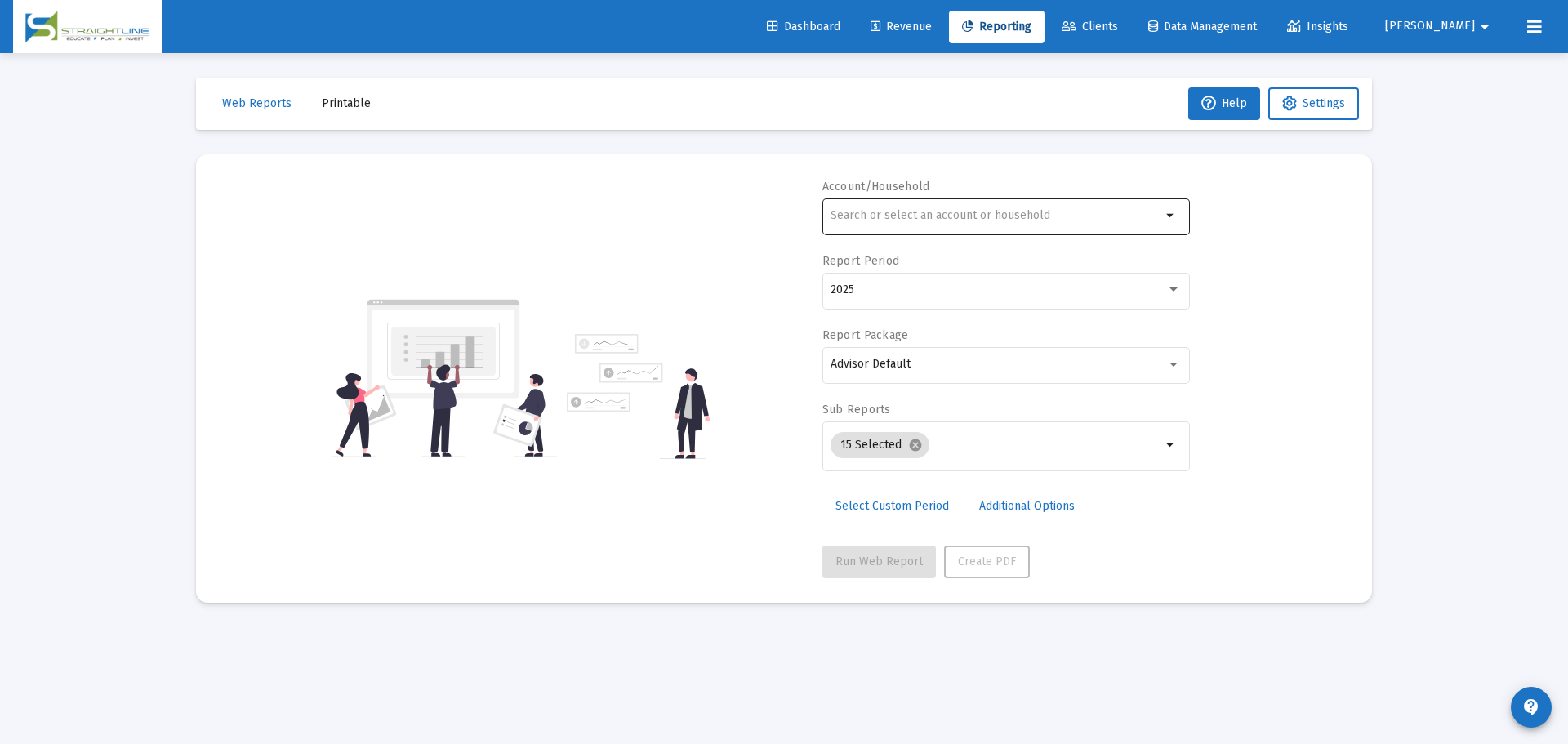
click at [932, 219] on input "text" at bounding box center [995, 216] width 331 height 13
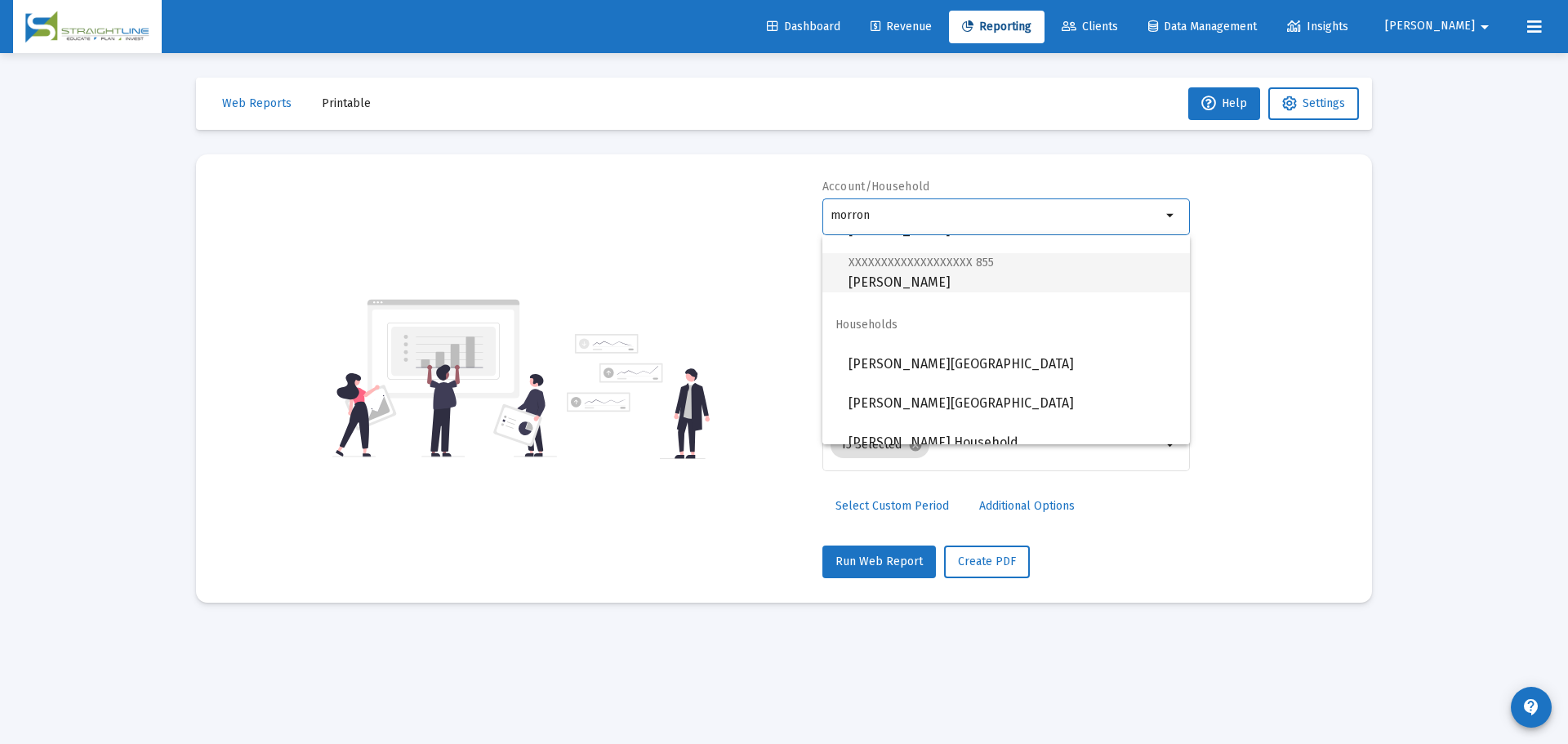
scroll to position [875, 0]
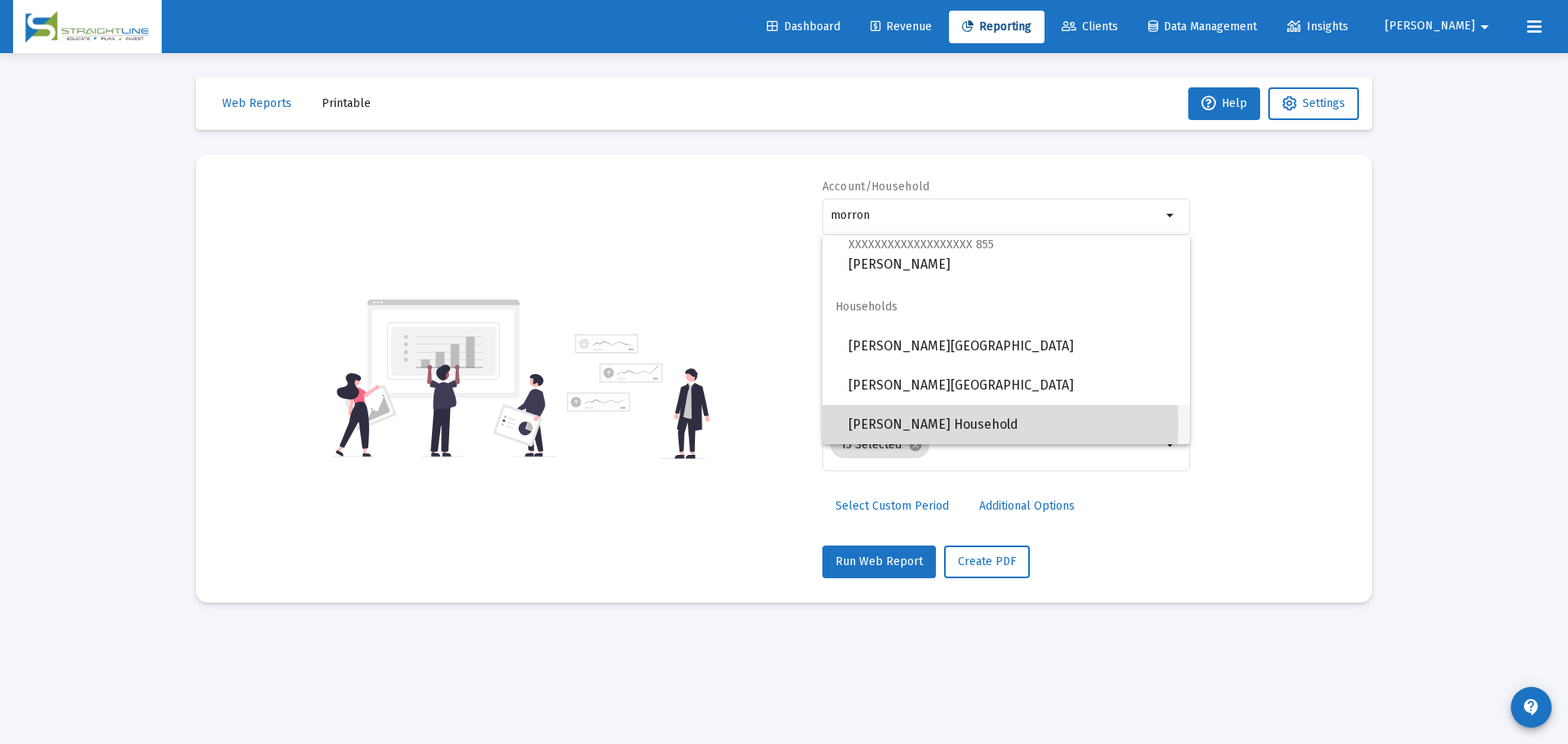
click at [951, 423] on span "[PERSON_NAME] Household" at bounding box center [1013, 425] width 328 height 39
type input "[PERSON_NAME] Household"
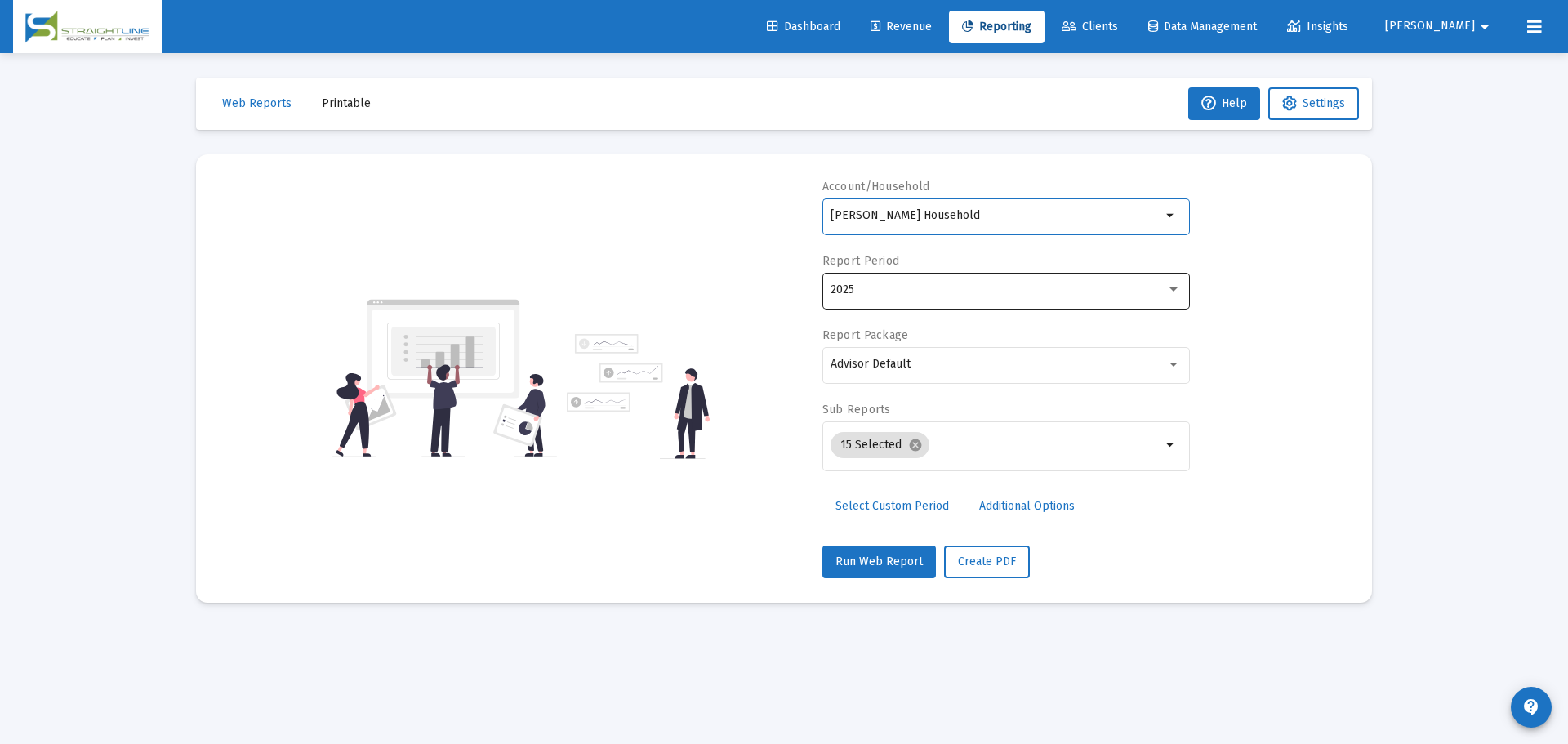
click at [917, 287] on div "2025" at bounding box center [998, 291] width 336 height 13
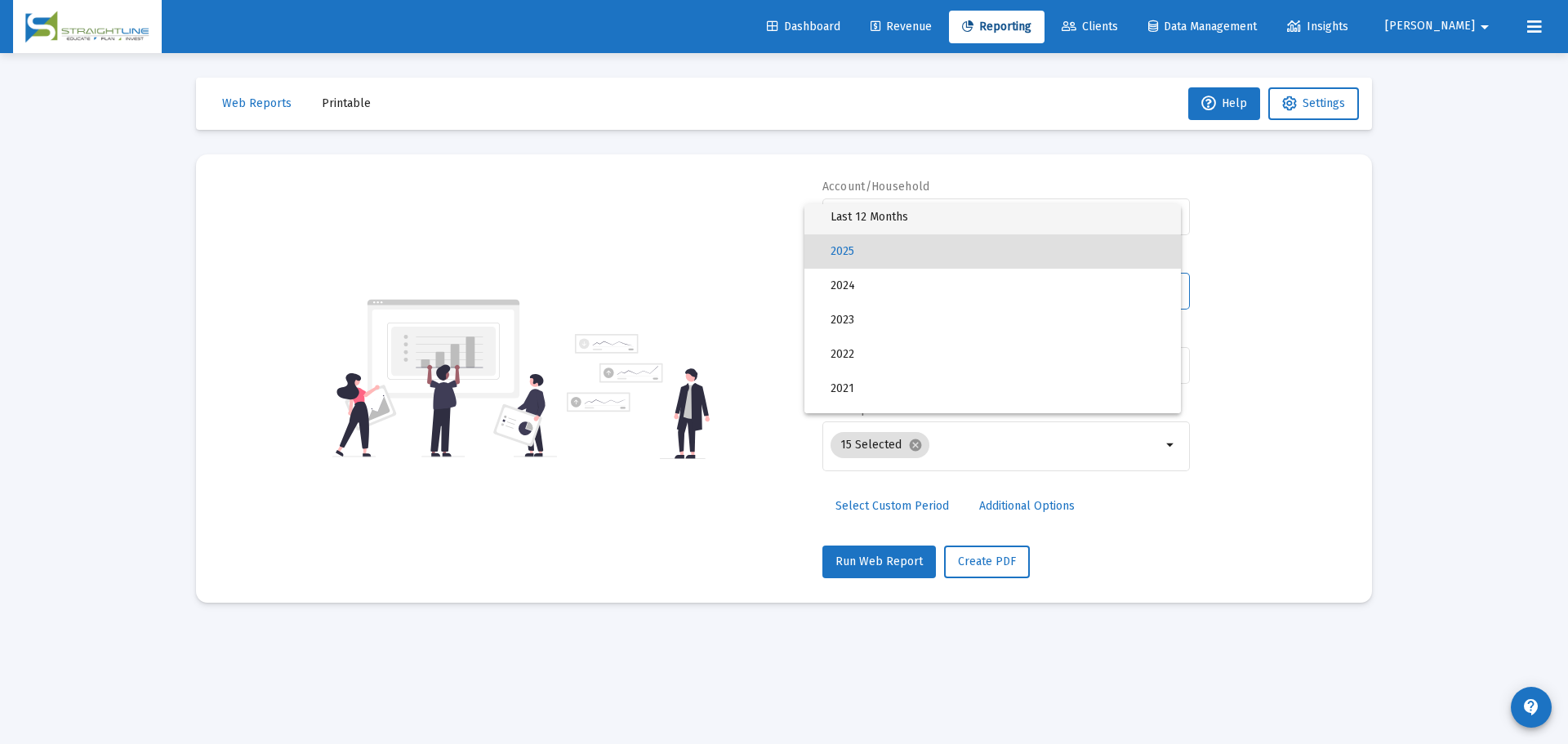
scroll to position [0, 0]
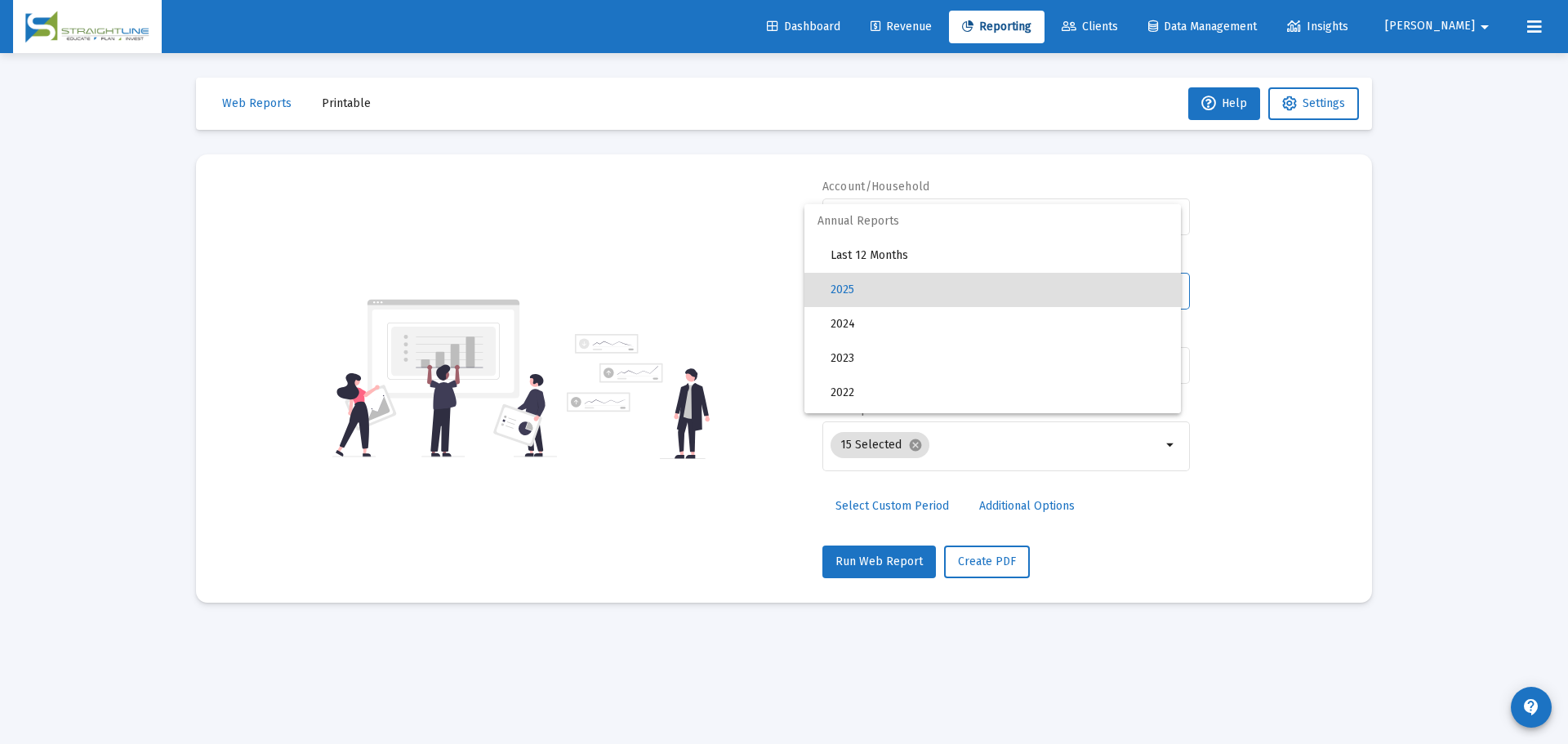
click at [1390, 370] on div at bounding box center [784, 372] width 1568 height 744
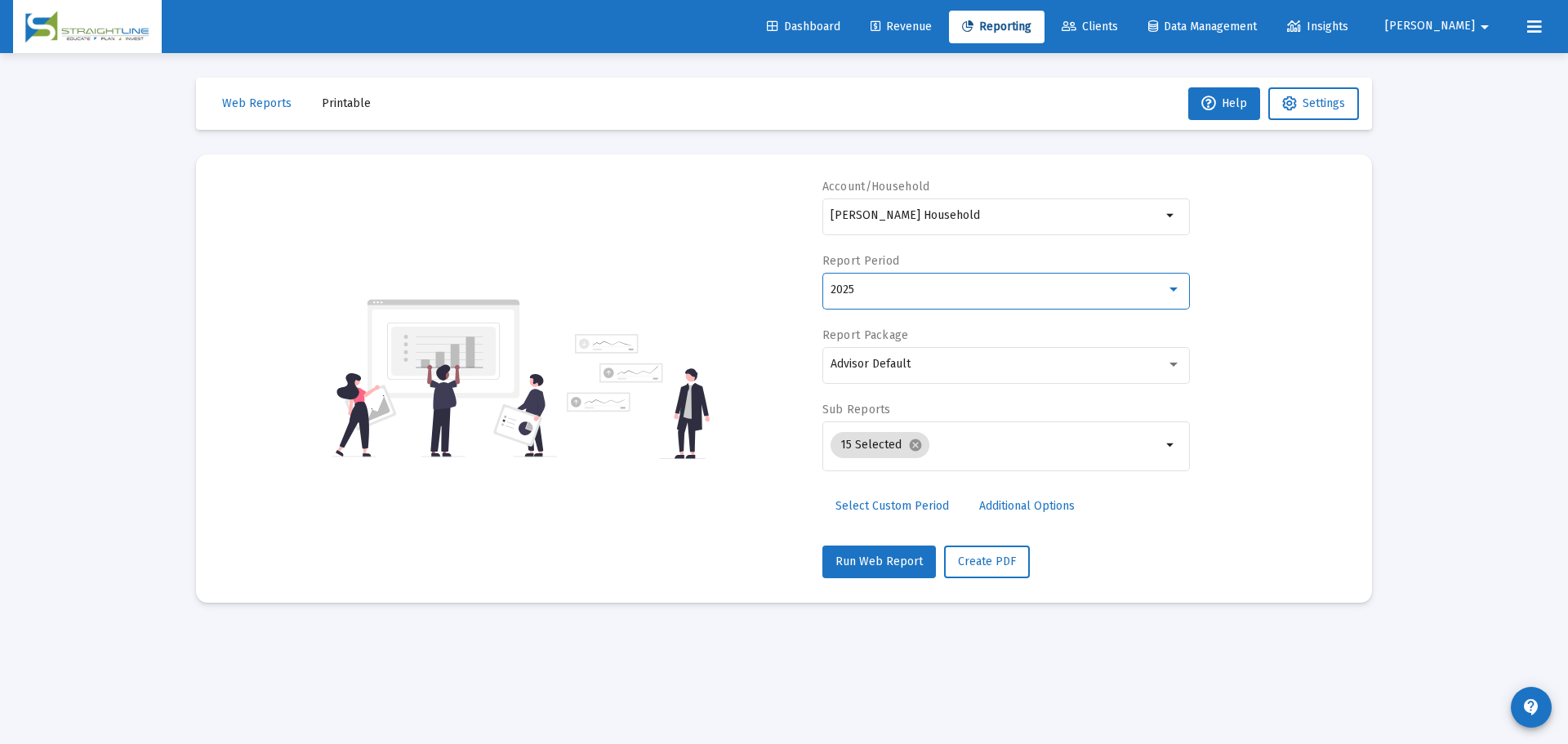
click at [1053, 294] on div "2025" at bounding box center [998, 291] width 336 height 13
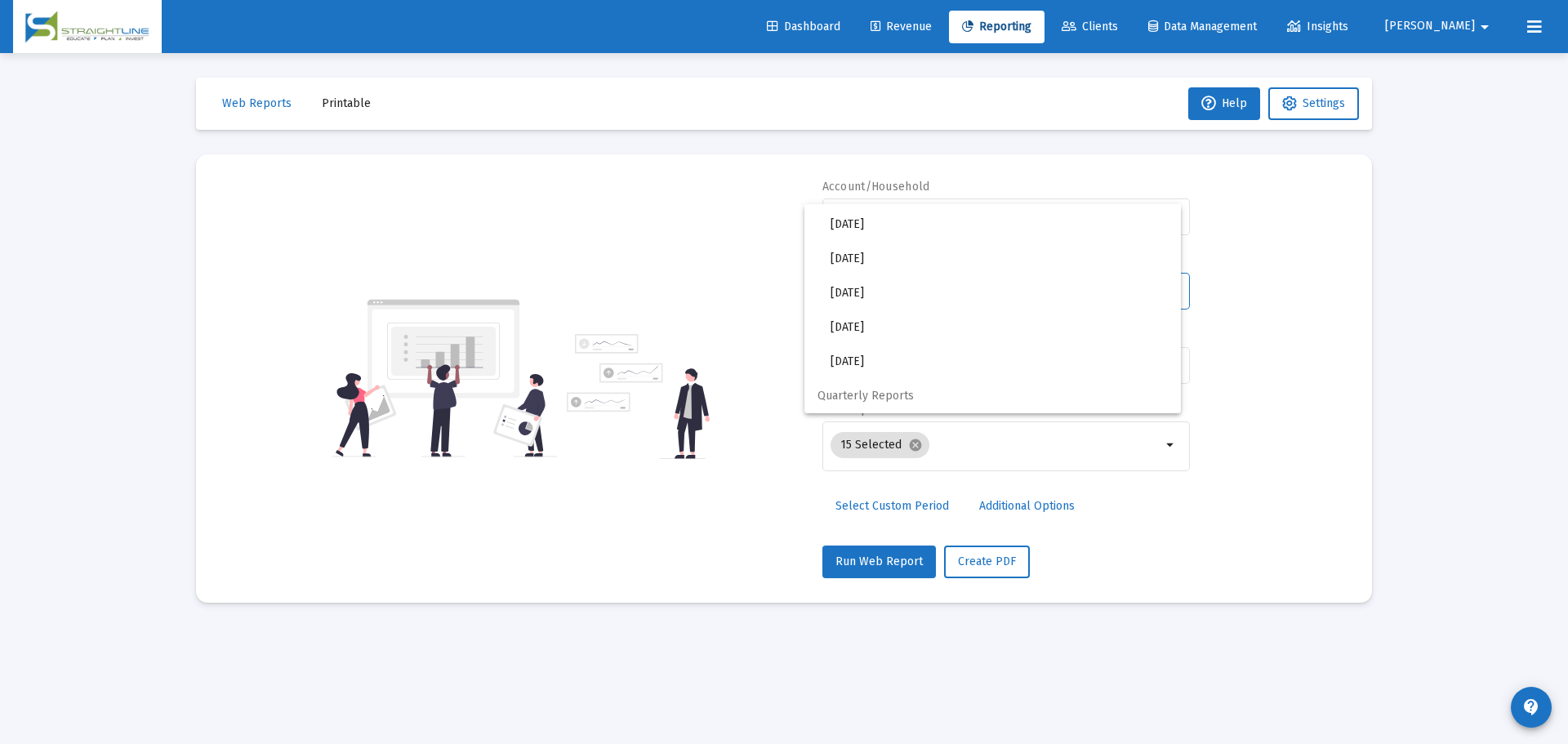
click at [926, 504] on div at bounding box center [784, 372] width 1568 height 744
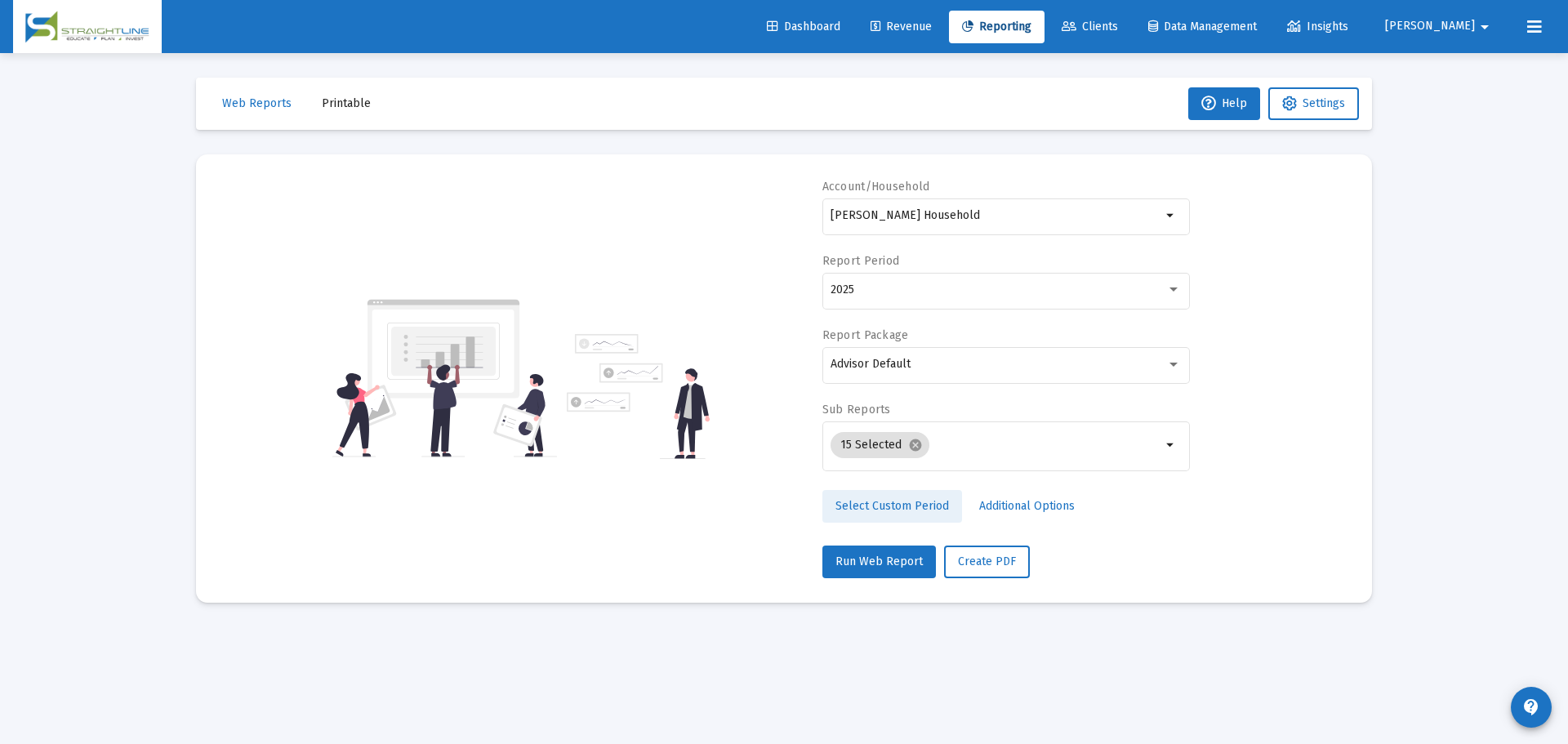
click at [925, 504] on span "Select Custom Period" at bounding box center [892, 505] width 113 height 13
click at [961, 273] on div at bounding box center [903, 290] width 147 height 40
click at [963, 286] on input at bounding box center [903, 291] width 147 height 13
click at [994, 288] on icon "Open calendar" at bounding box center [990, 290] width 17 height 17
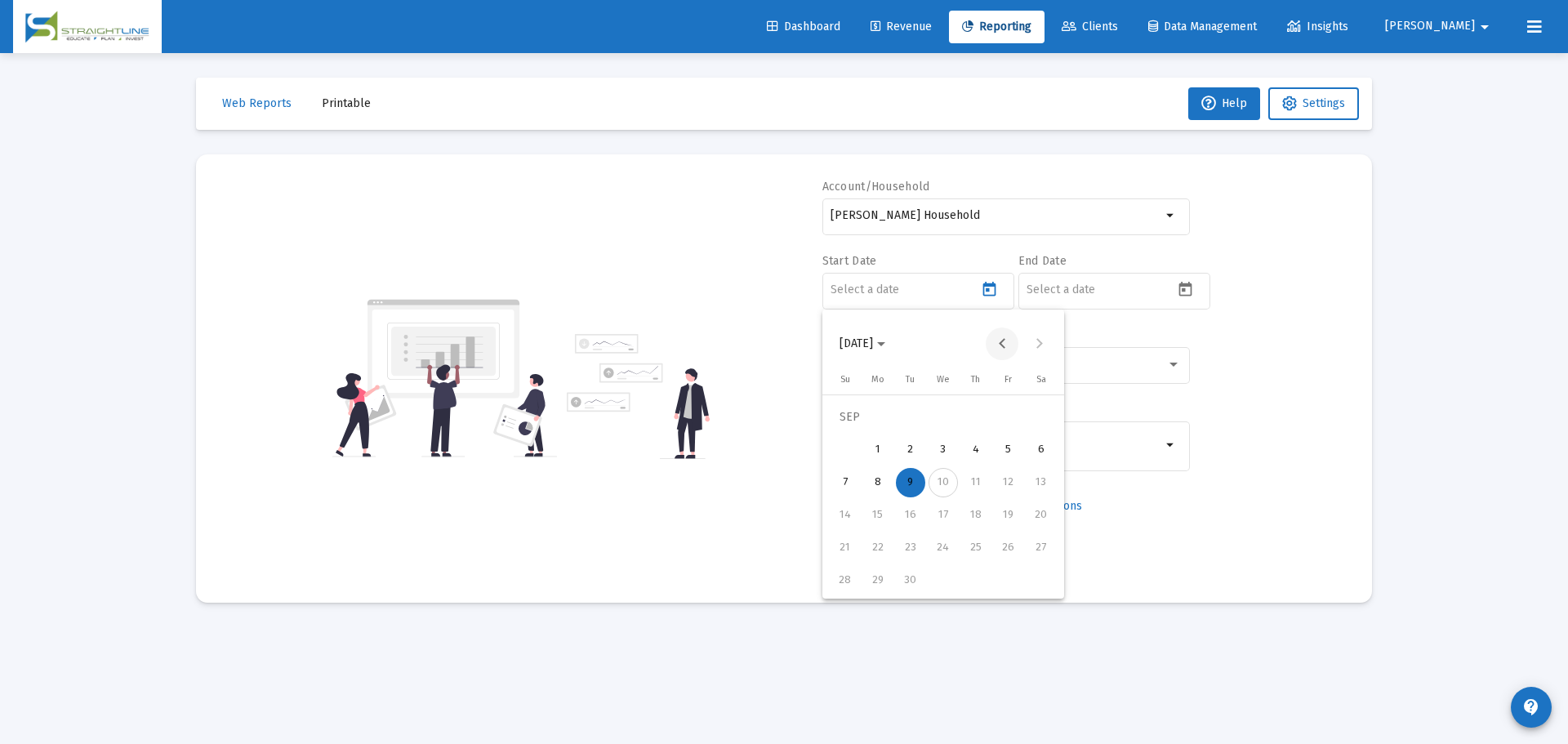
click at [1008, 342] on button "Previous month" at bounding box center [1002, 344] width 33 height 33
click at [1008, 341] on button "Previous month" at bounding box center [1002, 344] width 33 height 33
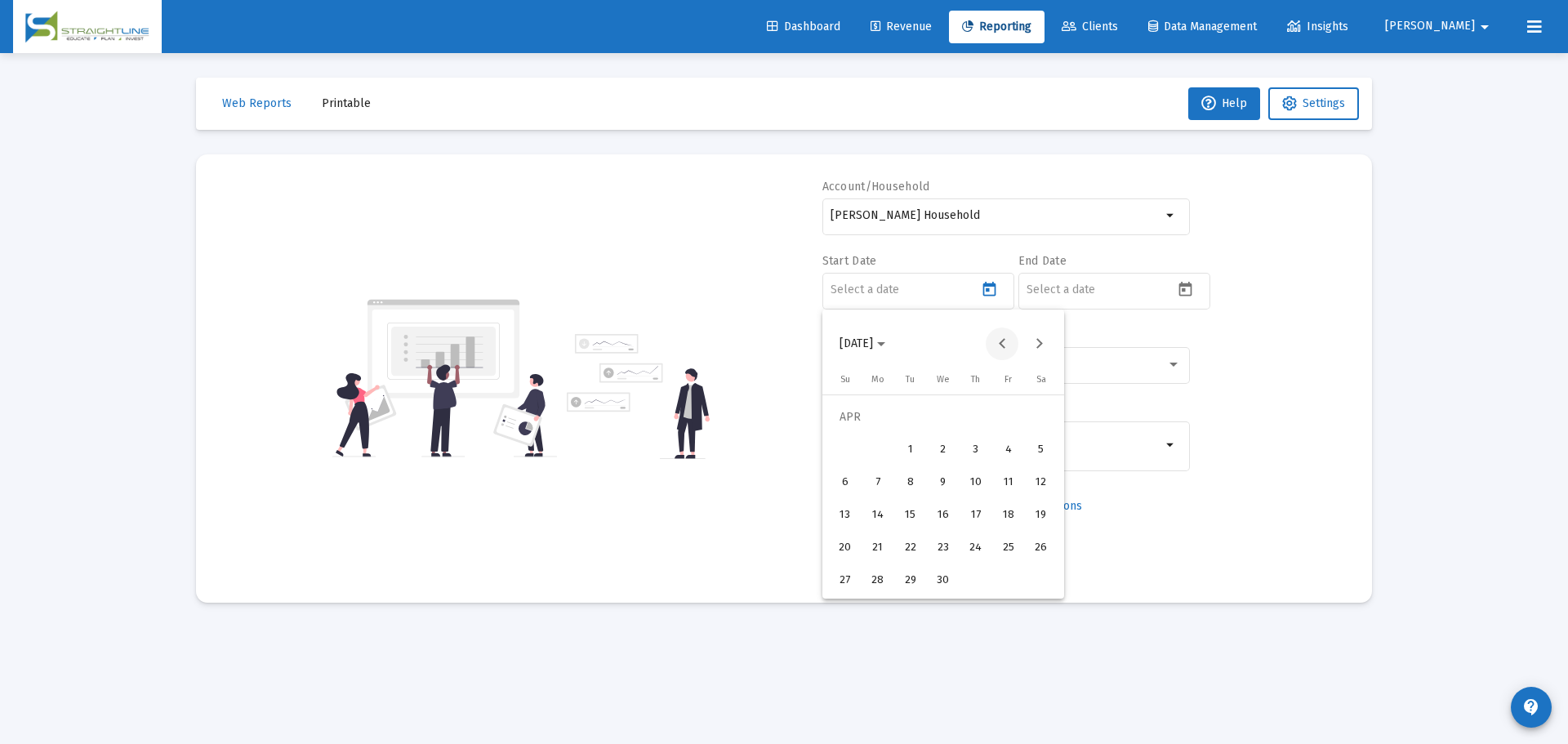
click at [1008, 341] on button "Previous month" at bounding box center [1002, 344] width 33 height 33
click at [1050, 338] on button "Next month" at bounding box center [1039, 344] width 33 height 33
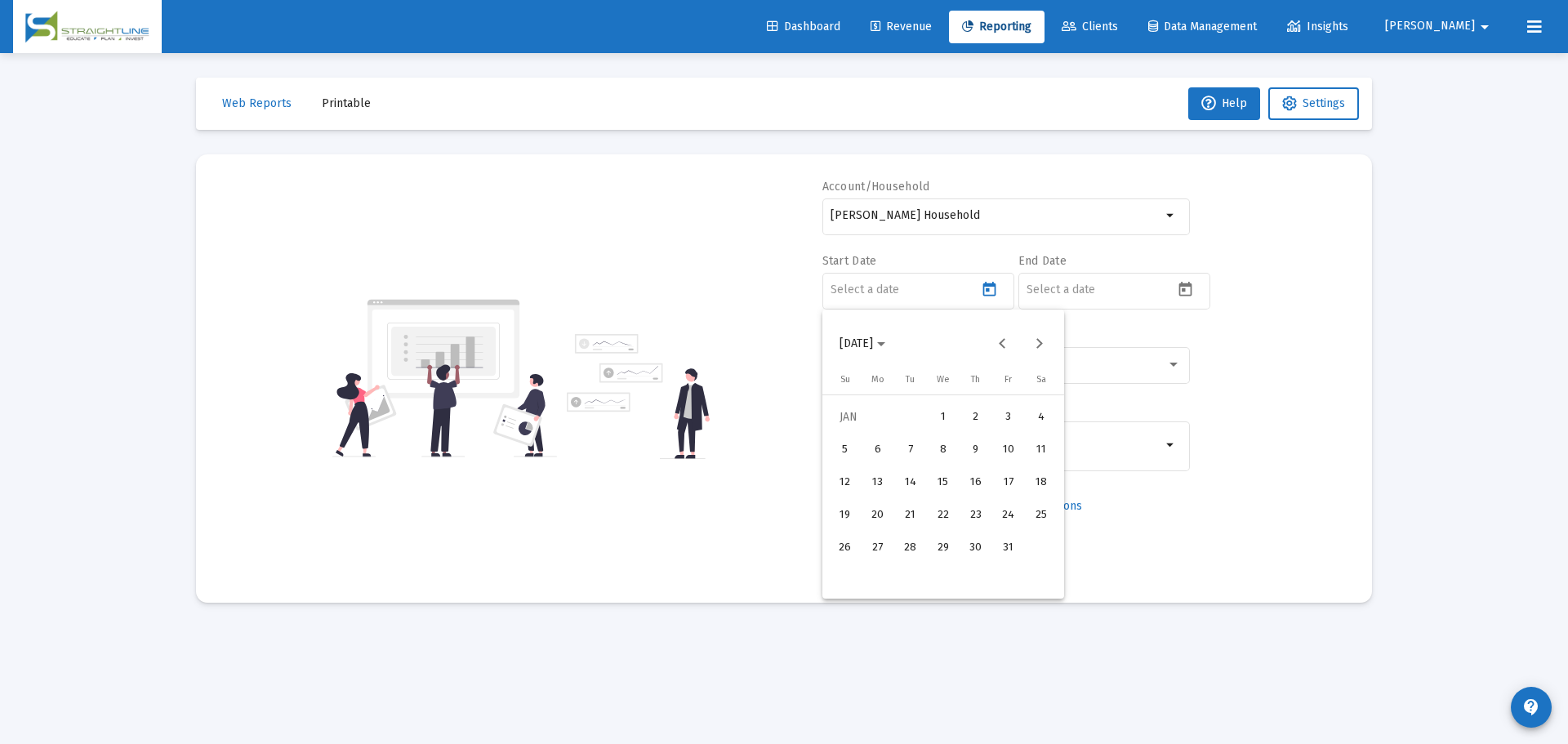
click at [944, 406] on div "1" at bounding box center [944, 417] width 30 height 30
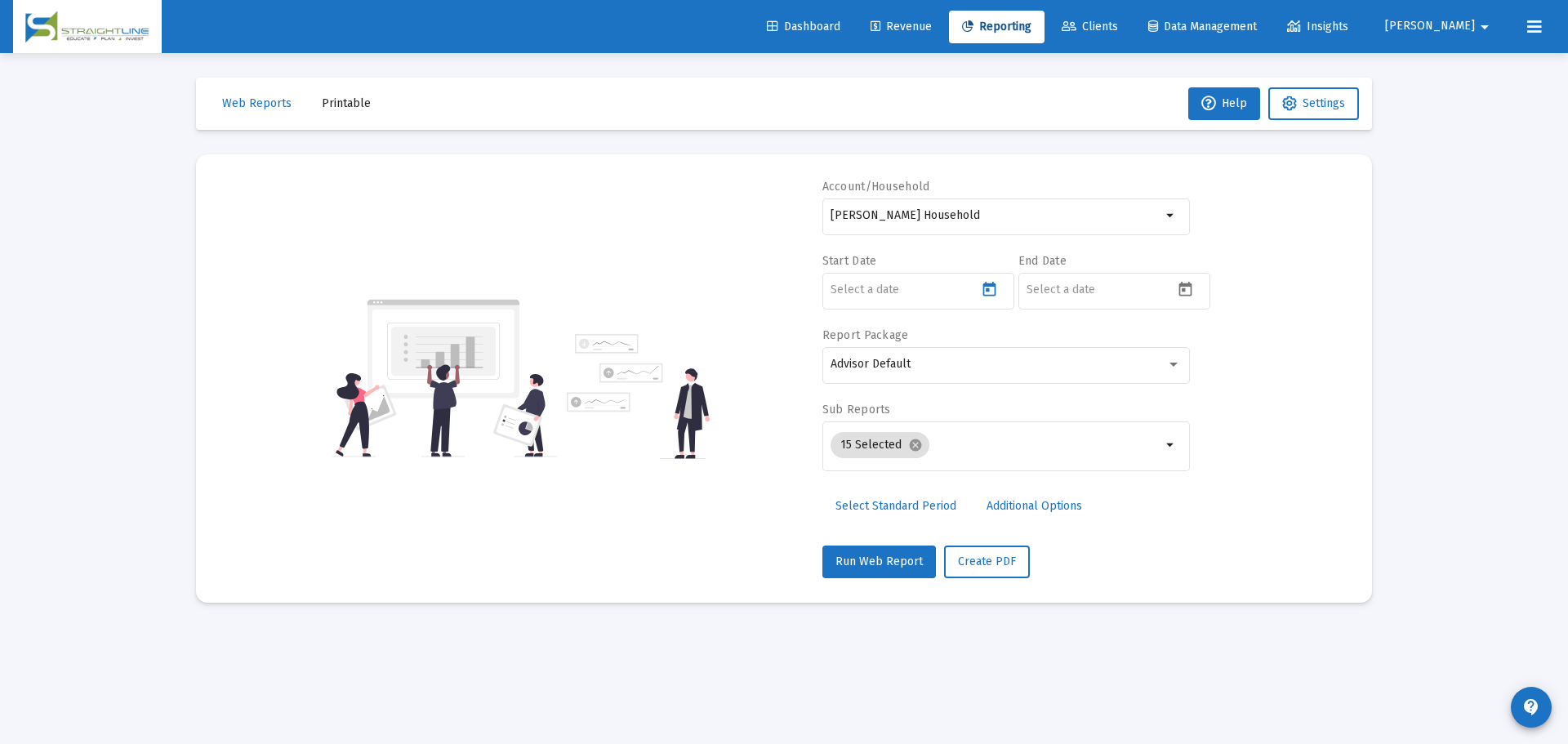
type input "[DATE]"
click at [1192, 285] on icon "Open calendar" at bounding box center [1186, 289] width 13 height 14
click at [1107, 448] on div "2" at bounding box center [1107, 450] width 30 height 30
type input "[DATE]"
click at [1054, 378] on div "Advisor Default" at bounding box center [1005, 364] width 350 height 40
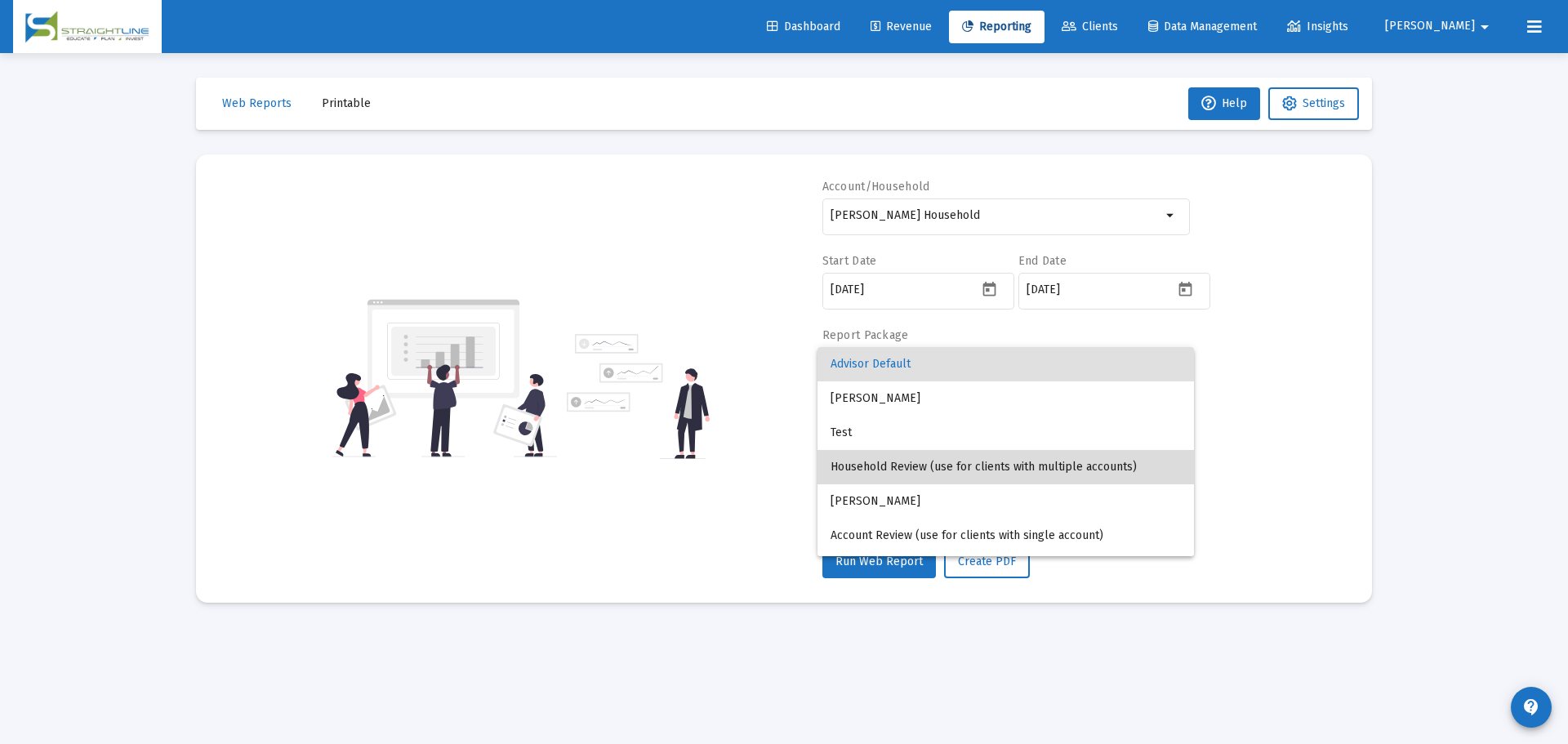
click at [1049, 459] on span "Household Review (use for clients with multiple accounts)" at bounding box center [1005, 467] width 350 height 35
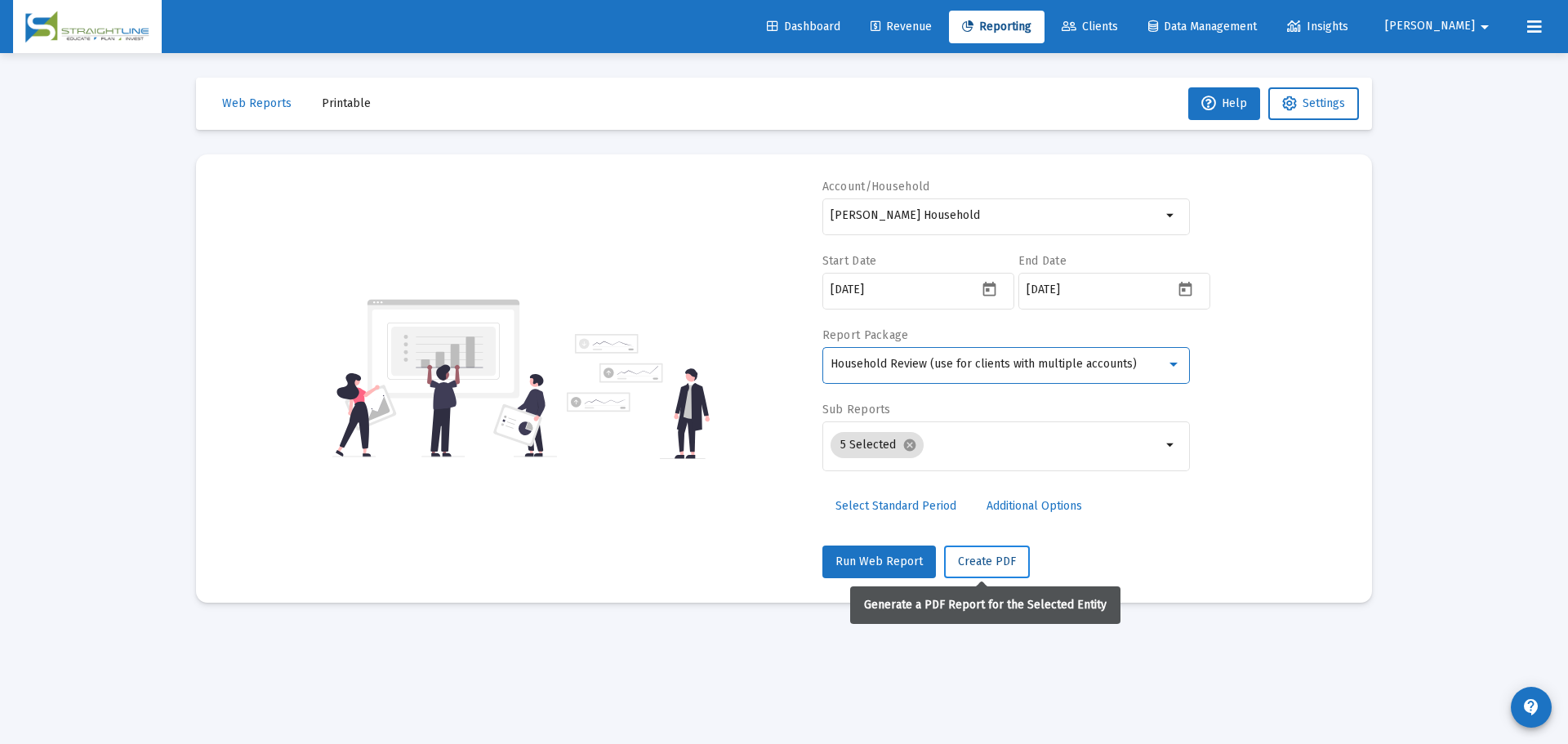
click at [1007, 567] on span "Create PDF" at bounding box center [987, 561] width 58 height 13
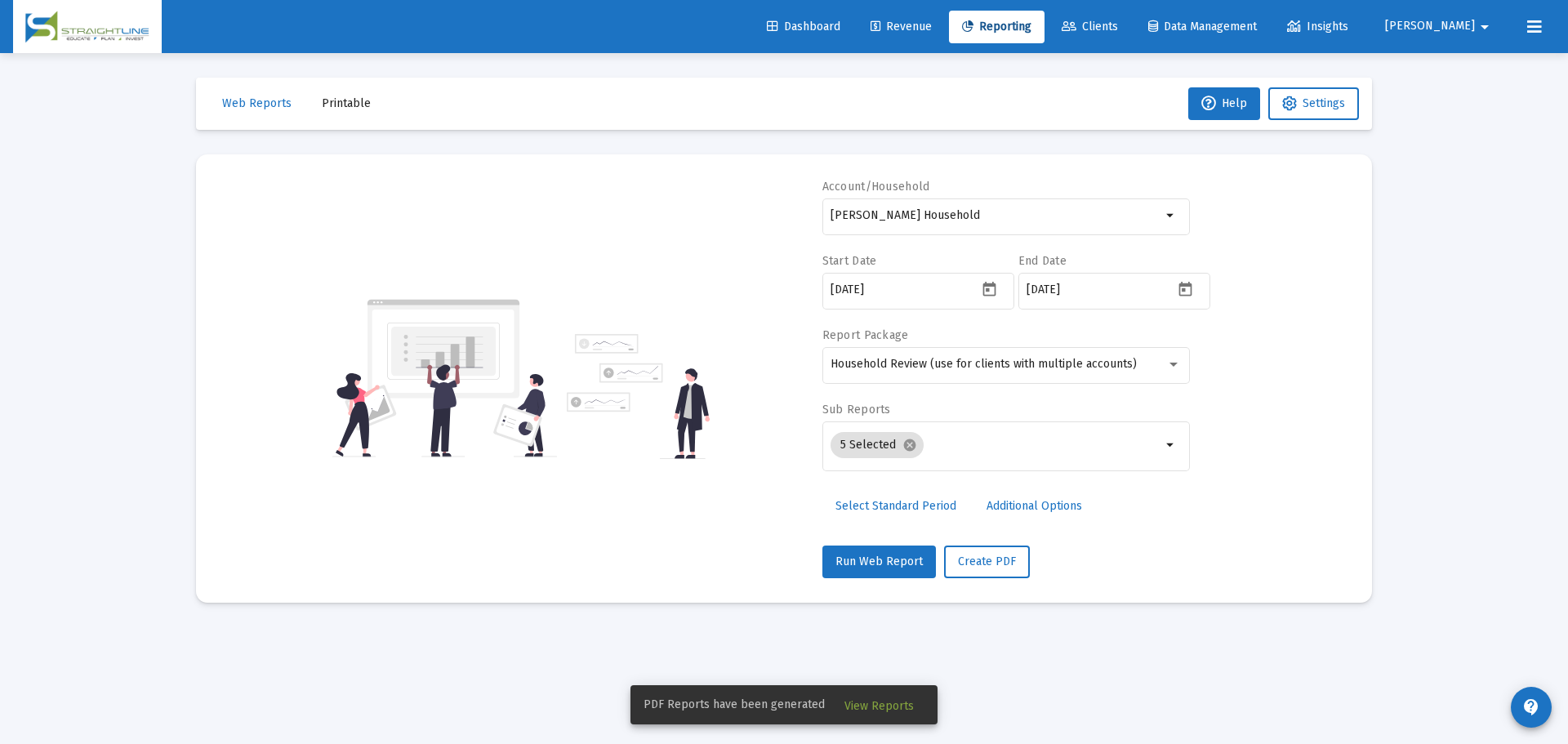
click at [900, 704] on span "View Reports" at bounding box center [879, 706] width 69 height 13
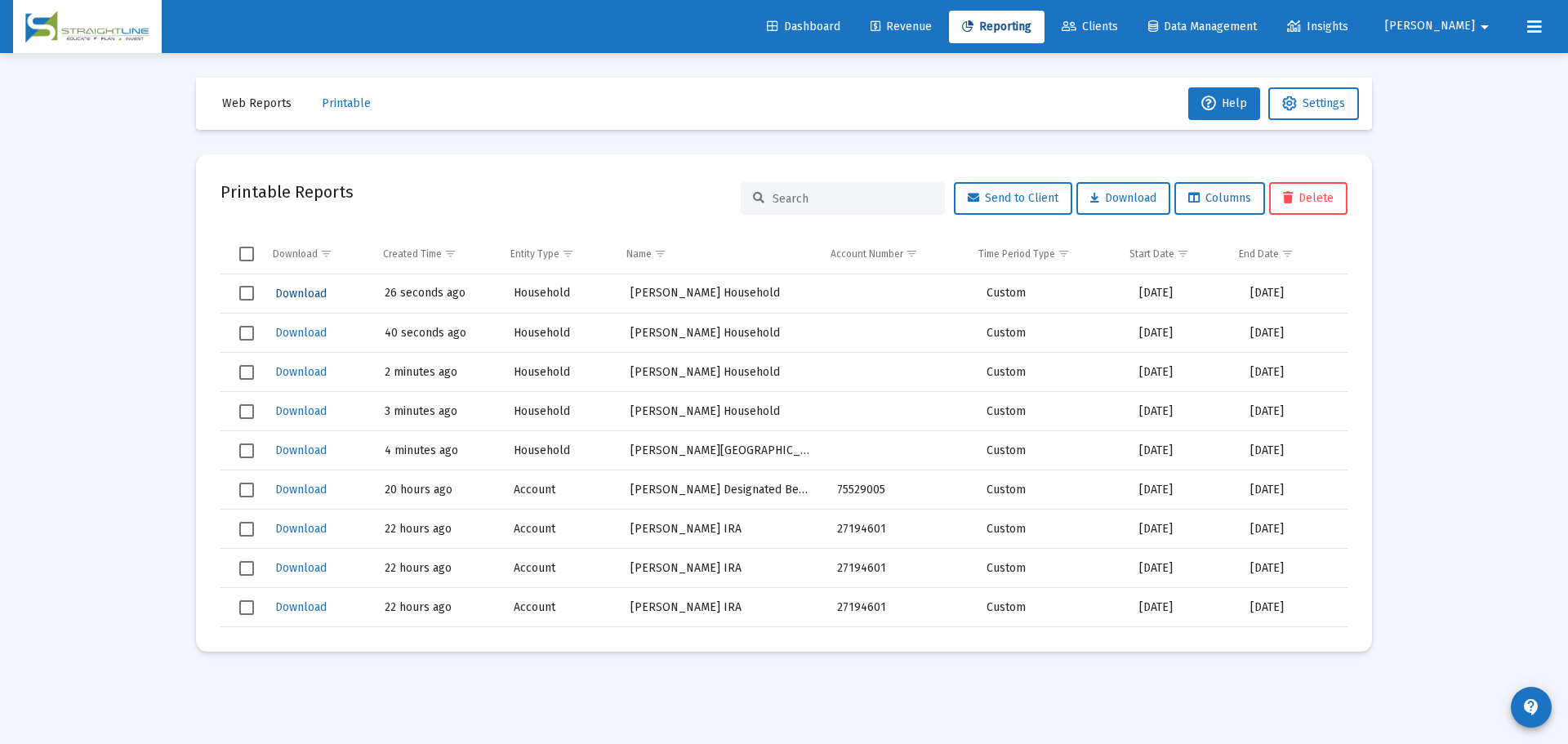
click at [309, 287] on span "Download" at bounding box center [301, 293] width 52 height 13
click at [1398, 207] on div "Loading... Web Reports Printable Help Settings Printable Reports Send to Client…" at bounding box center [784, 372] width 1568 height 744
